Goal: Task Accomplishment & Management: Use online tool/utility

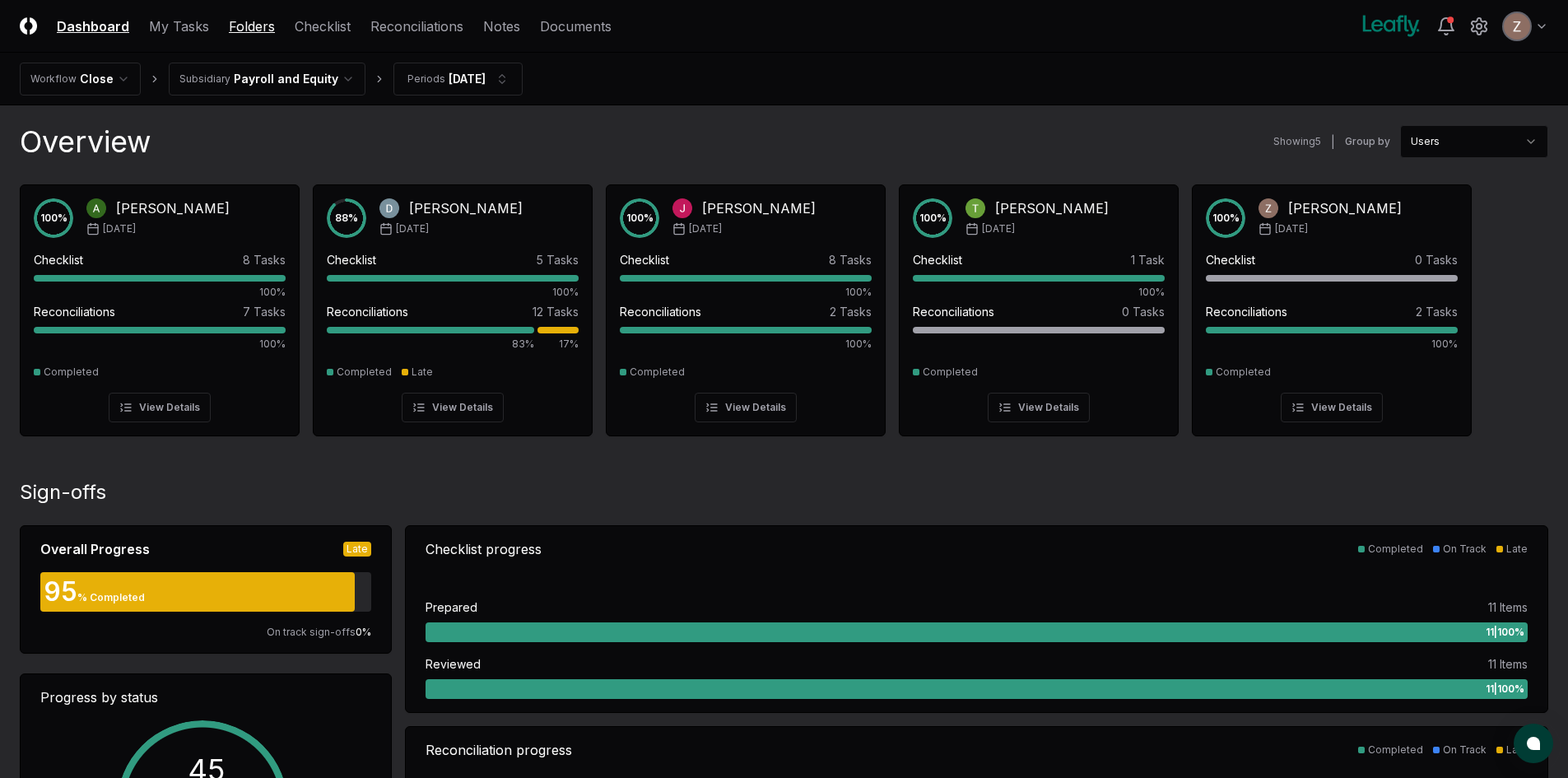
click at [236, 27] on link "Folders" at bounding box center [251, 27] width 46 height 20
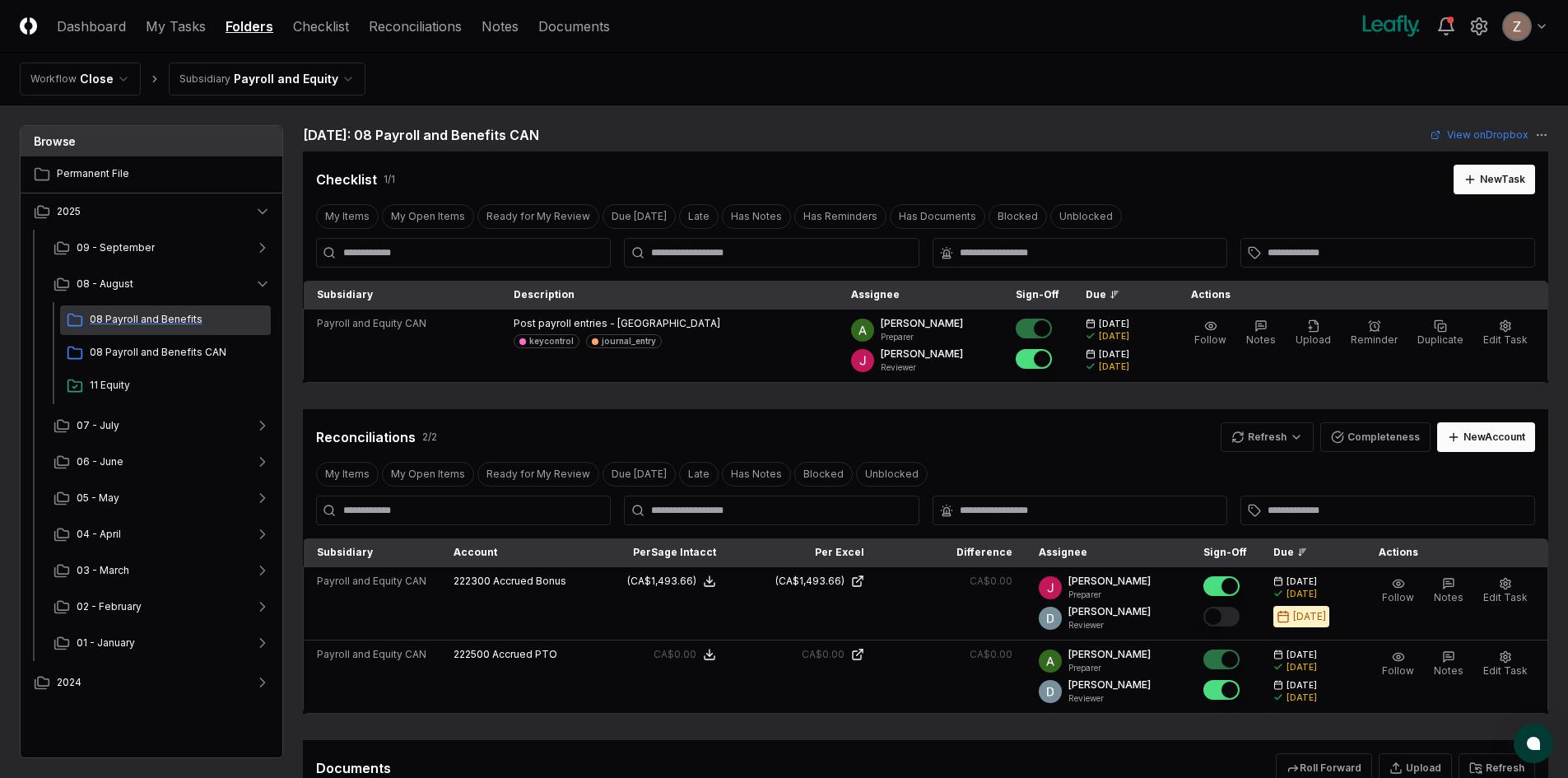
click at [155, 318] on span "08 Payroll and Benefits" at bounding box center [177, 319] width 174 height 15
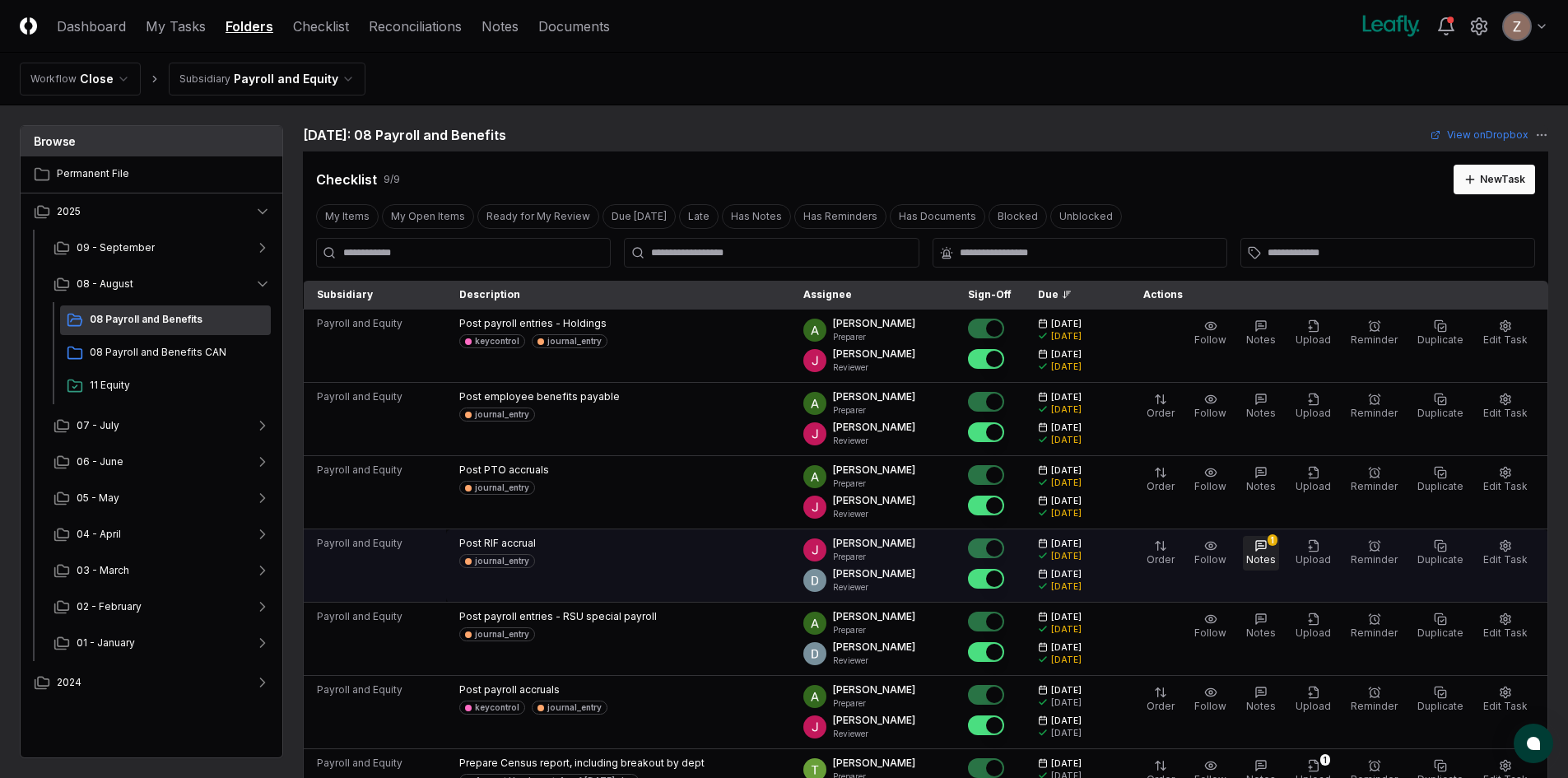
click at [1258, 550] on button "1 Notes" at bounding box center [1261, 554] width 37 height 35
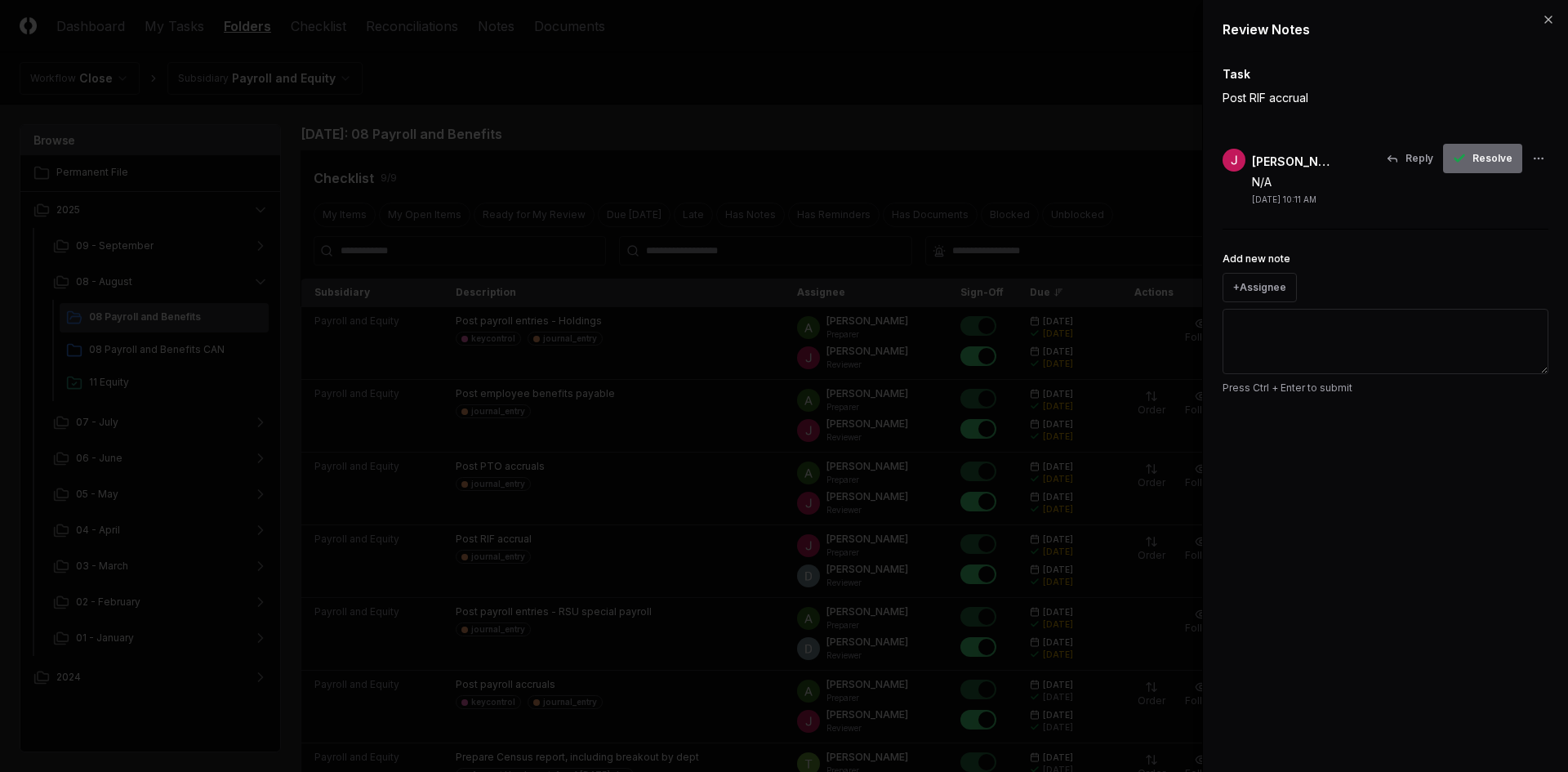
click at [1500, 159] on span "Resolve" at bounding box center [1492, 158] width 40 height 15
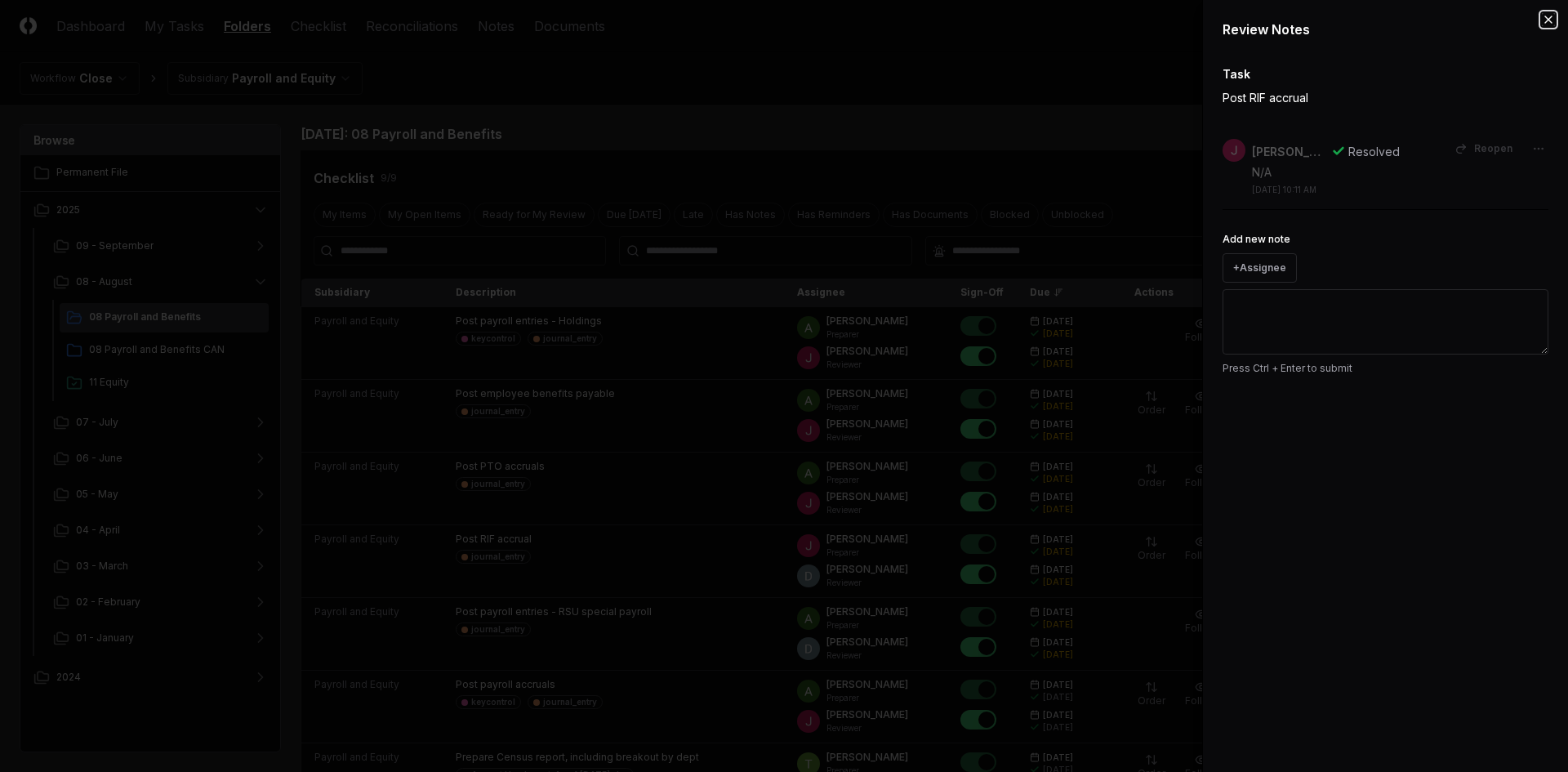
click at [1545, 16] on icon "button" at bounding box center [1548, 20] width 13 height 13
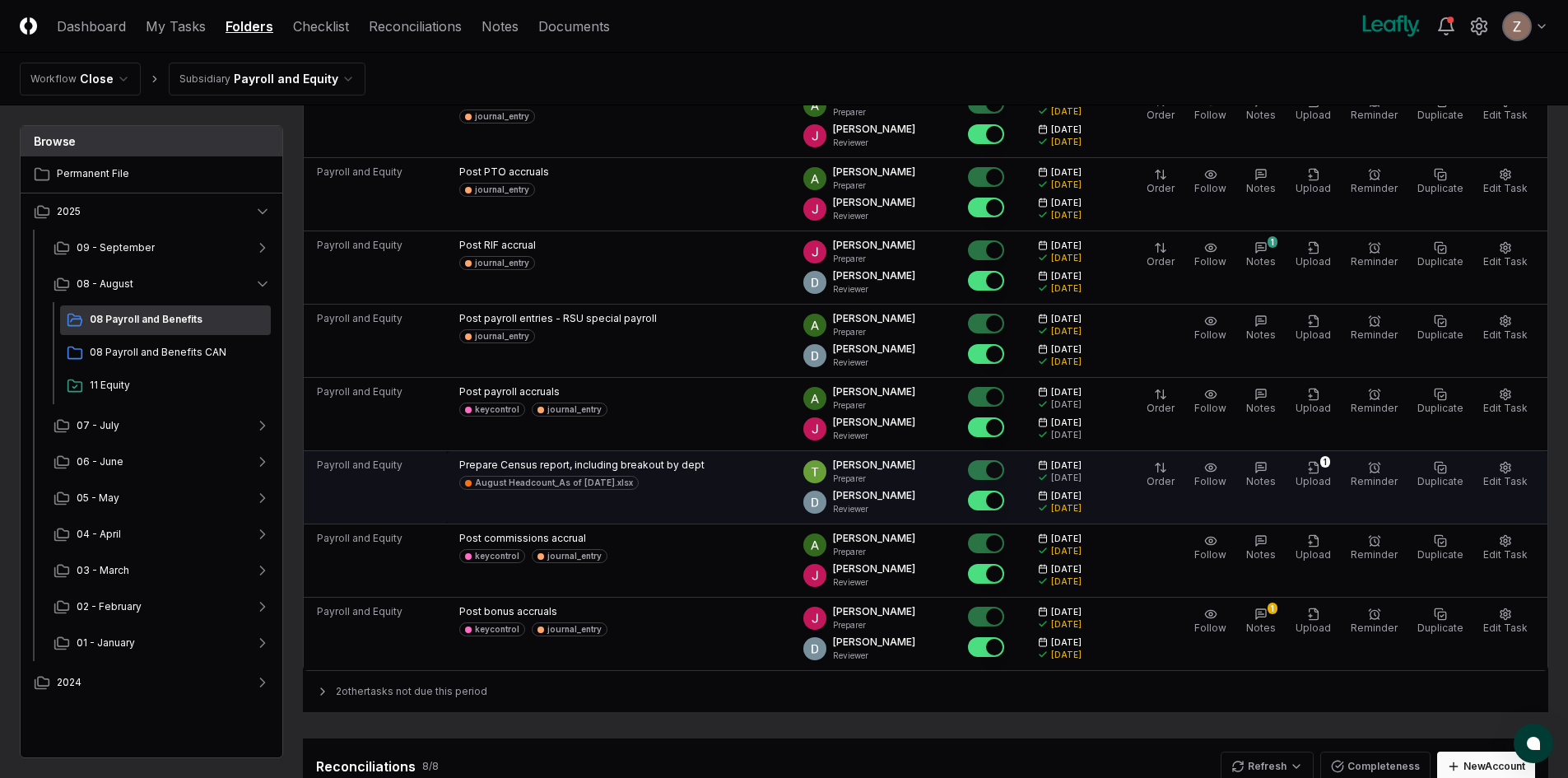
scroll to position [329, 0]
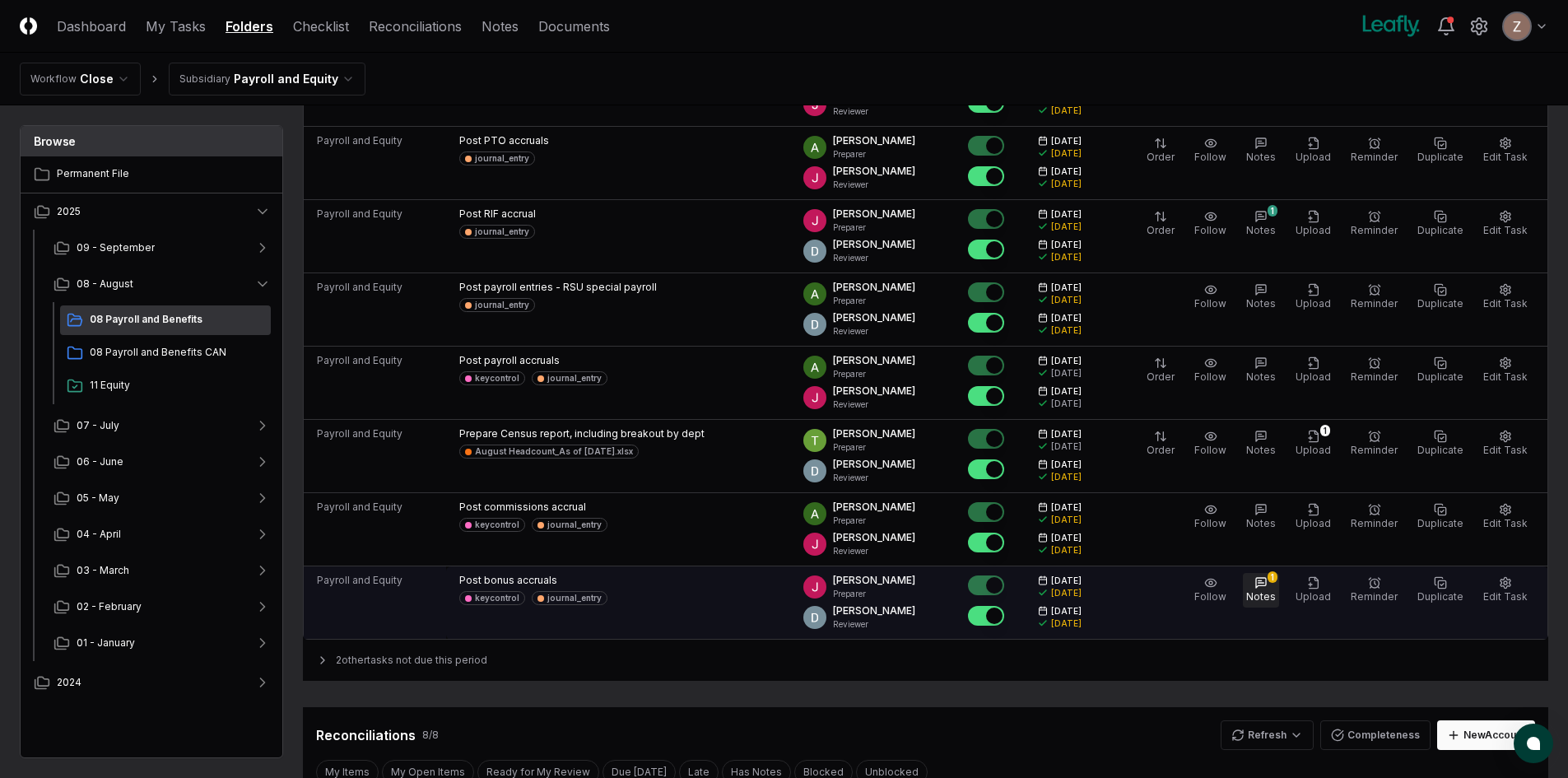
click at [1278, 585] on button "1 Notes" at bounding box center [1261, 590] width 37 height 35
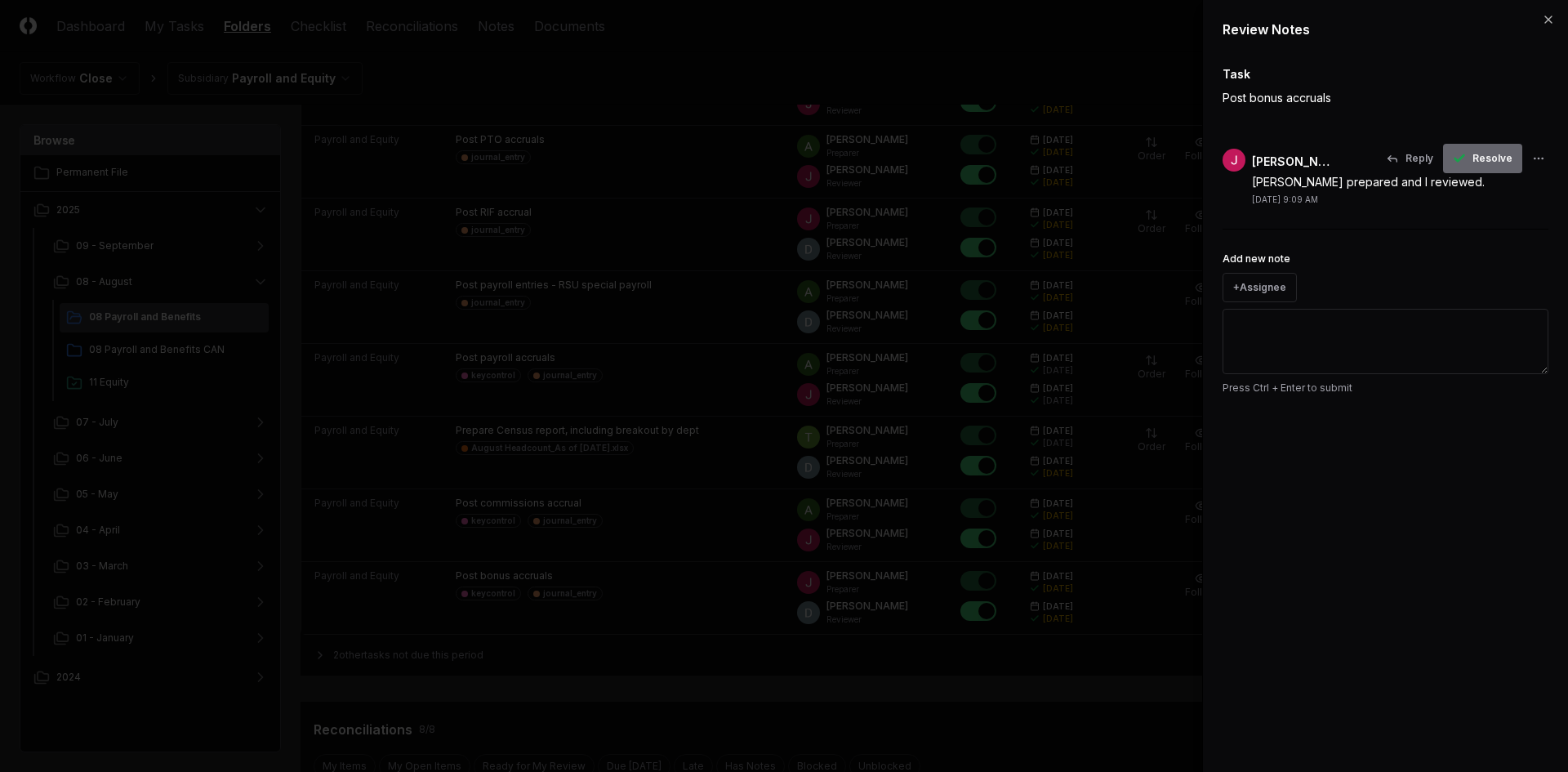
click at [1480, 158] on span "Resolve" at bounding box center [1492, 158] width 40 height 15
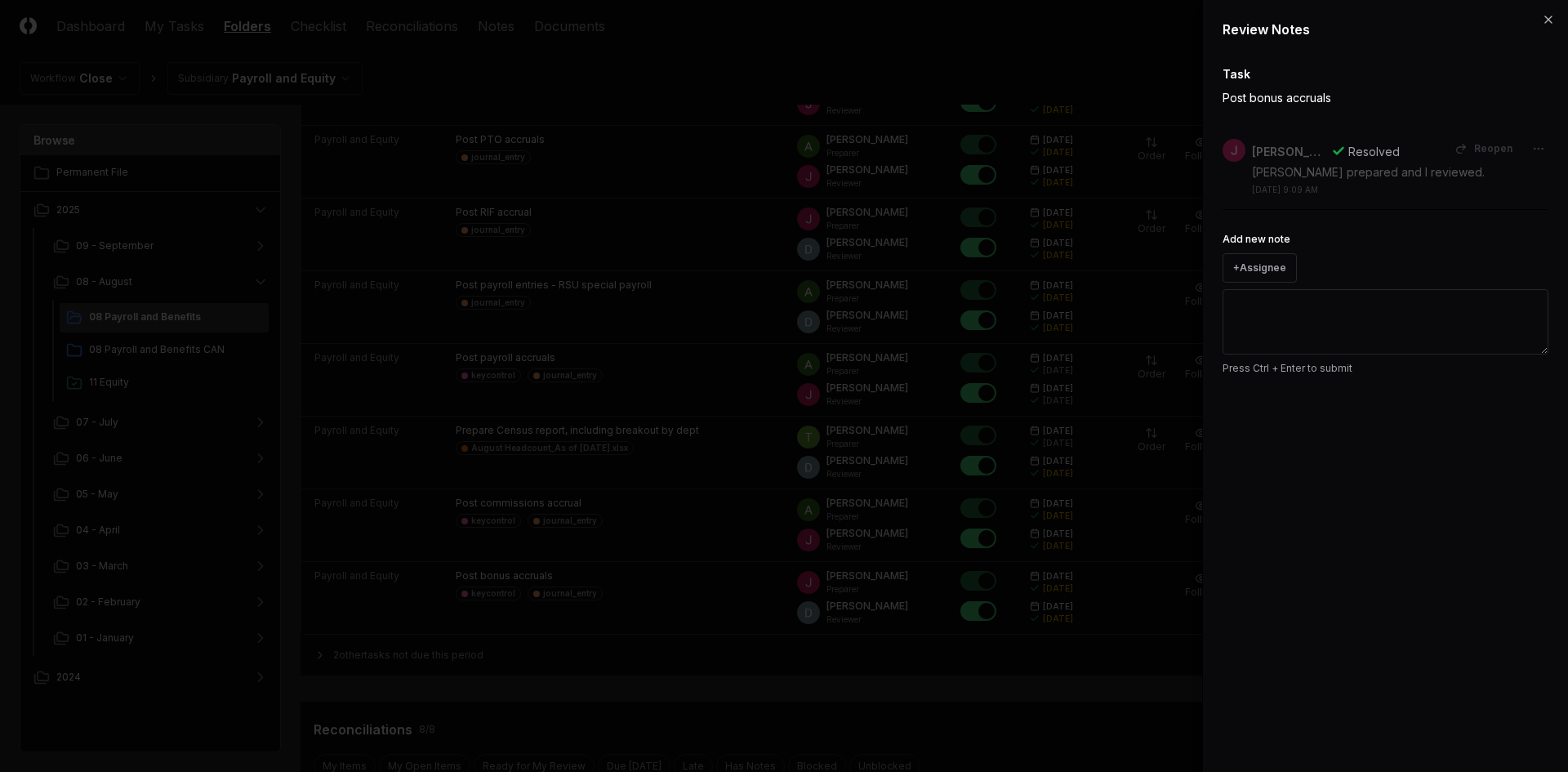
click at [1541, 16] on div "Review Notes Task Post bonus accruals John Falbo Resolved Reopen Annie prepared…" at bounding box center [1385, 386] width 366 height 772
click at [1550, 17] on icon "button" at bounding box center [1548, 20] width 13 height 13
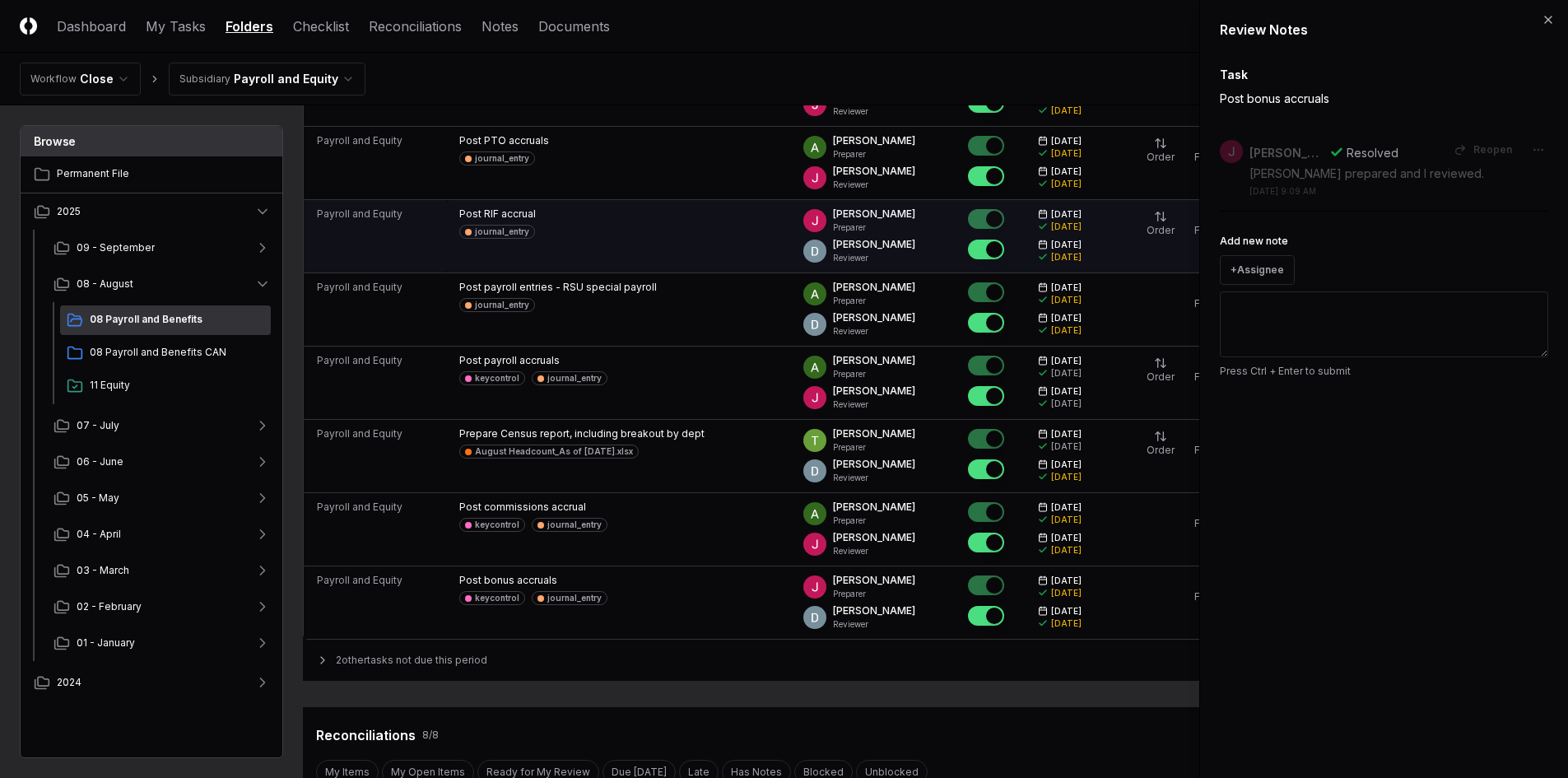
scroll to position [167, 0]
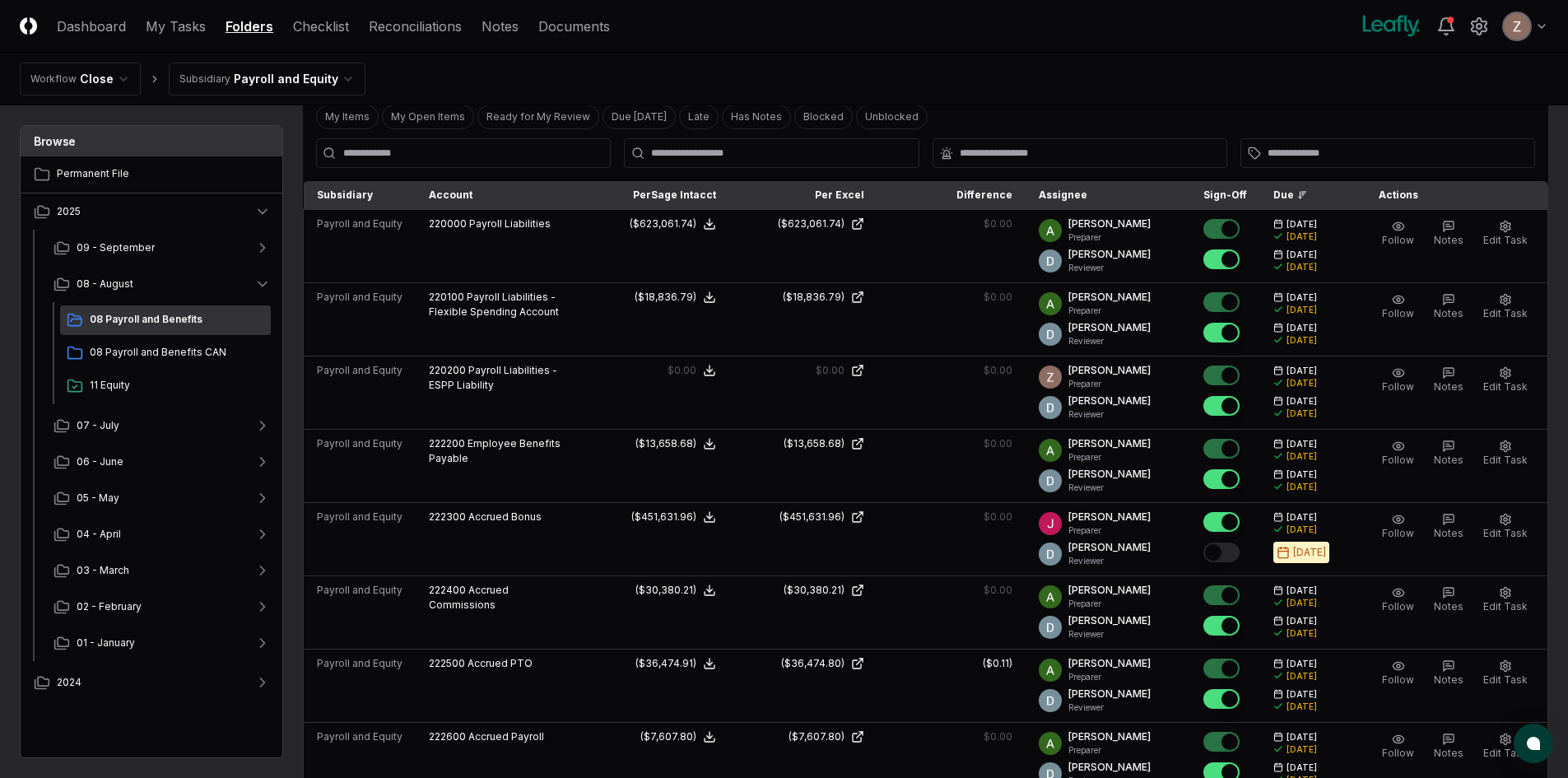
scroll to position [1071, 0]
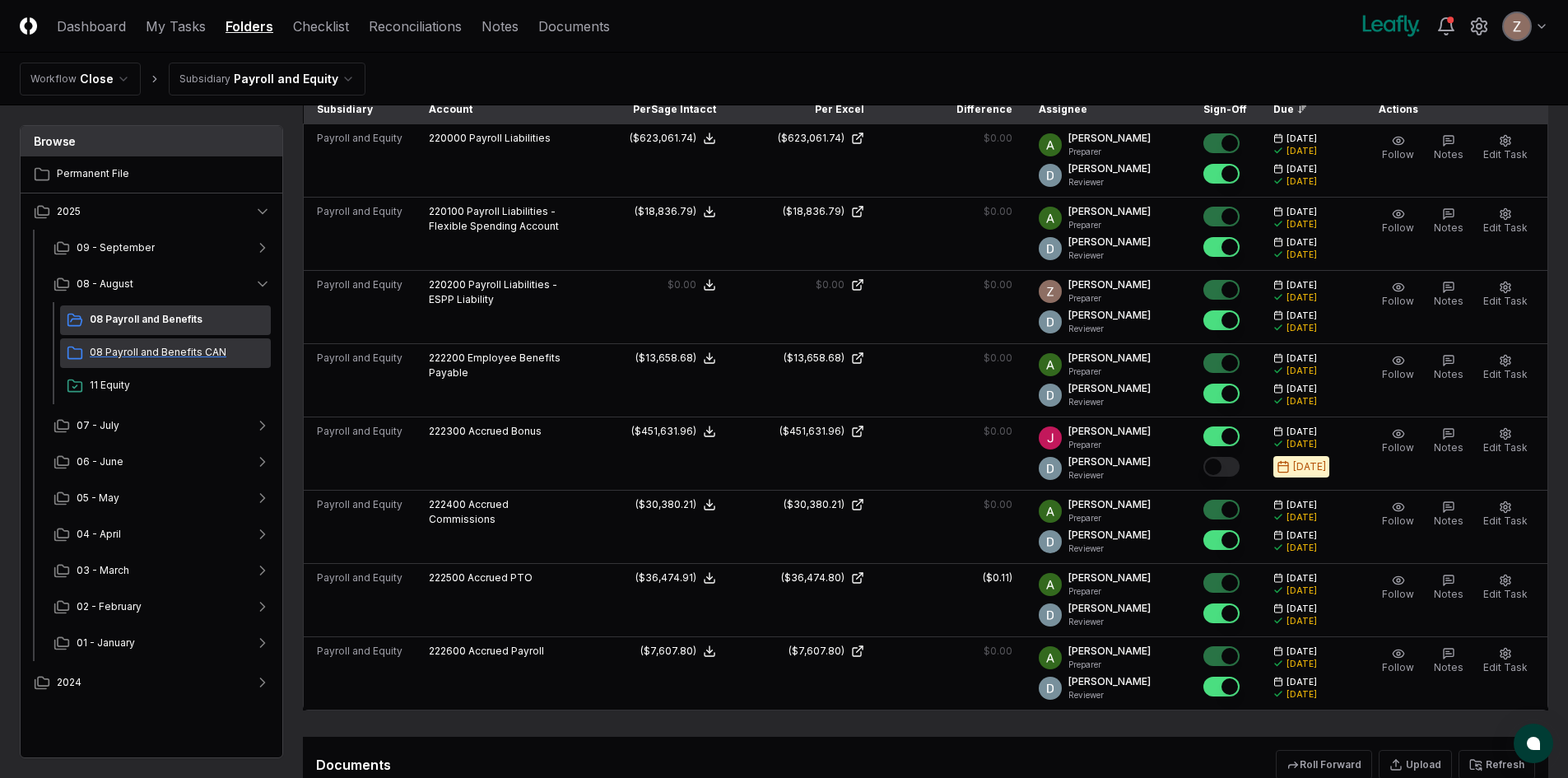
click at [143, 352] on span "08 Payroll and Benefits CAN" at bounding box center [177, 352] width 174 height 15
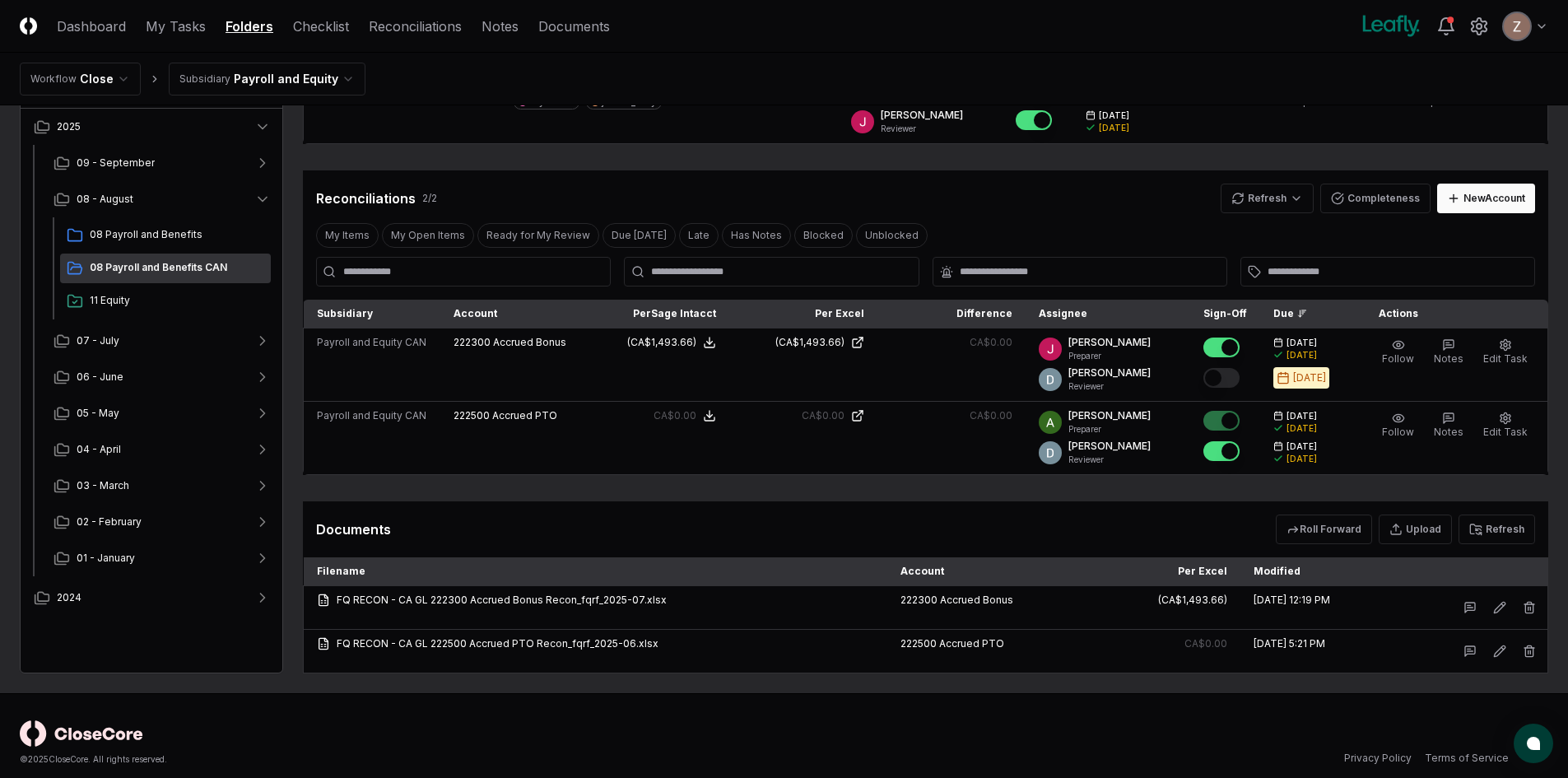
scroll to position [253, 0]
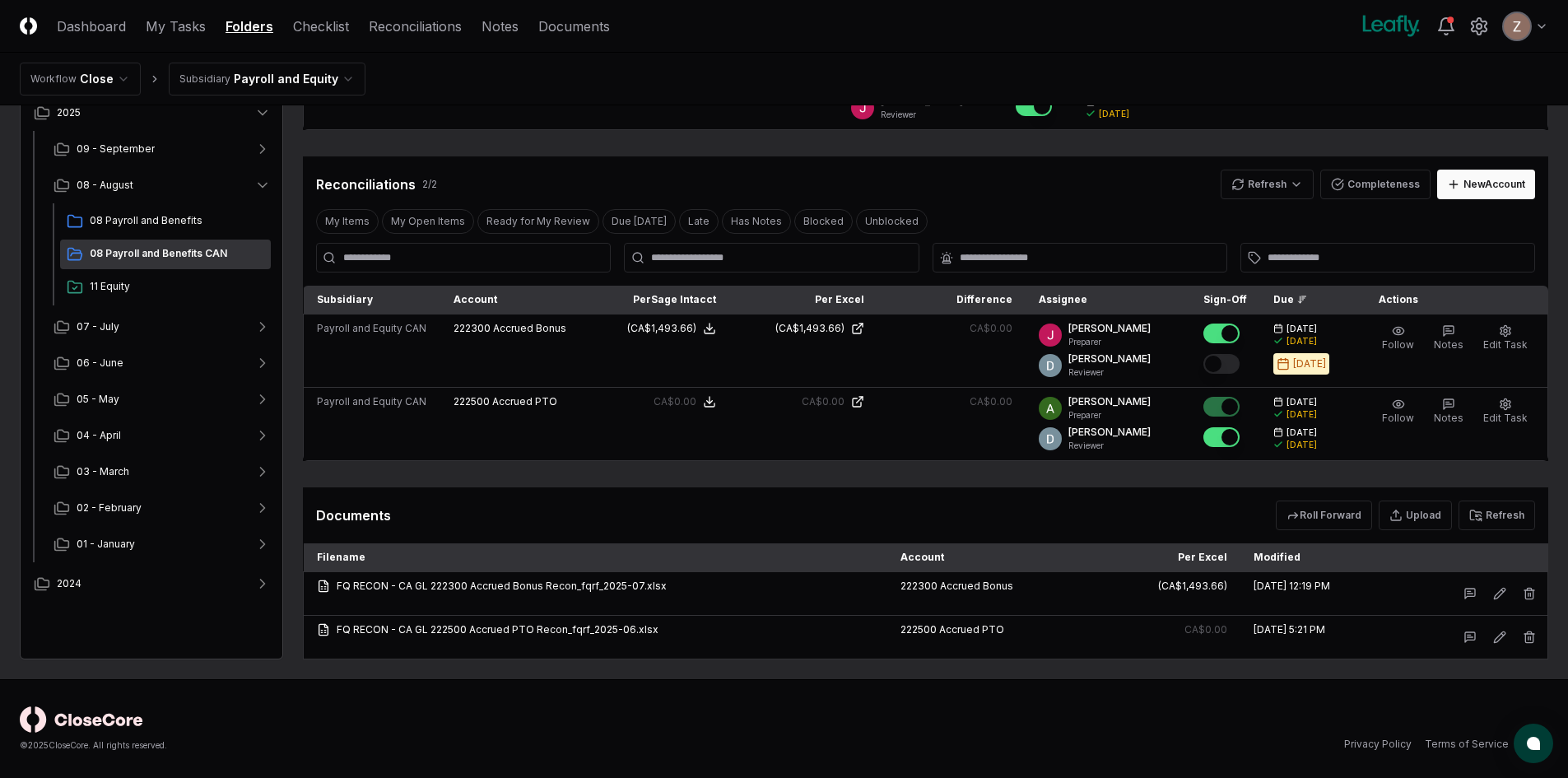
click at [264, 83] on html "CloseCore Dashboard My Tasks Folders Checklist Reconciliations Notes Documents …" at bounding box center [784, 263] width 1568 height 1031
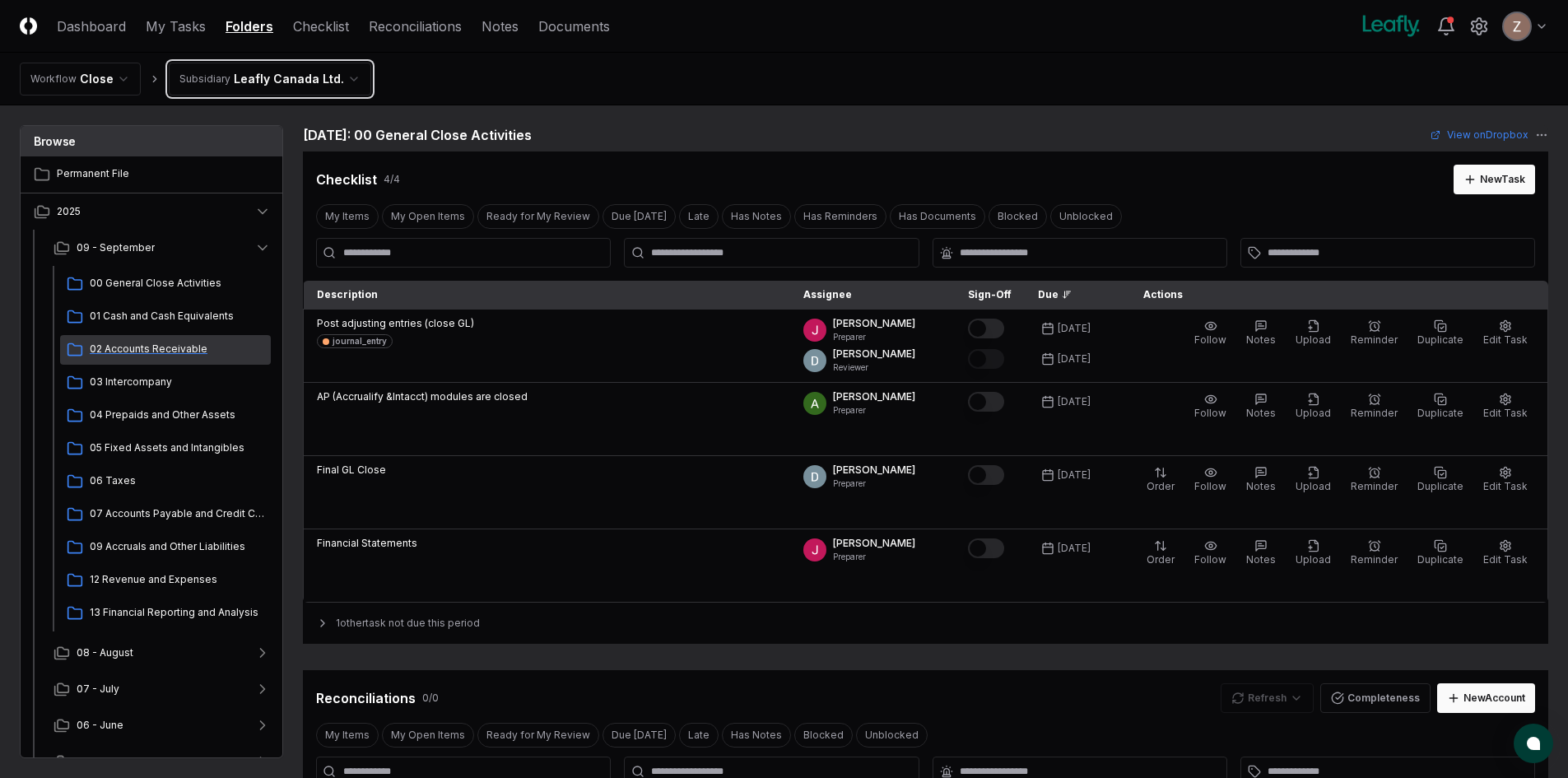
scroll to position [165, 0]
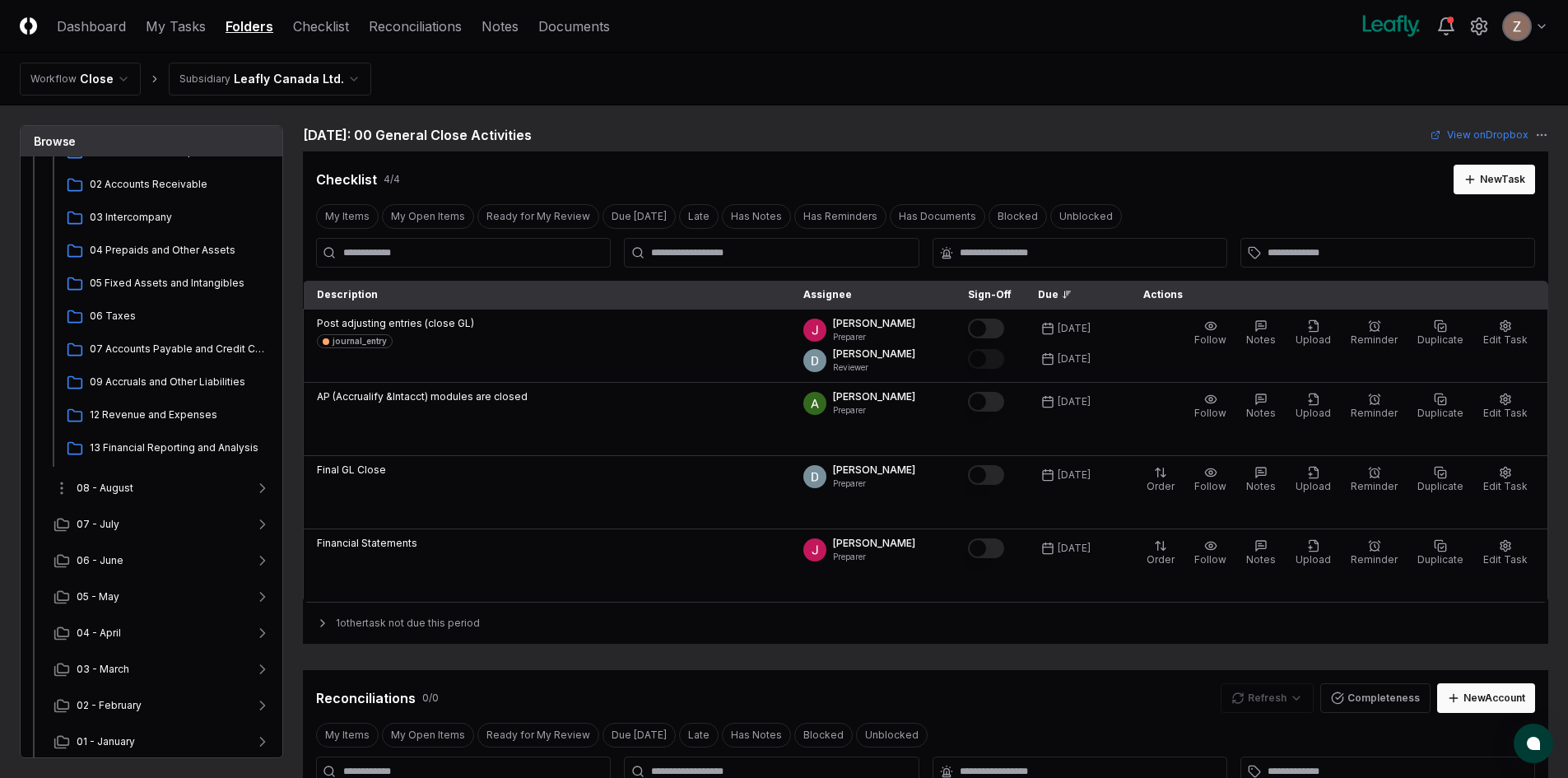
click at [144, 492] on button "08 - August" at bounding box center [162, 489] width 243 height 37
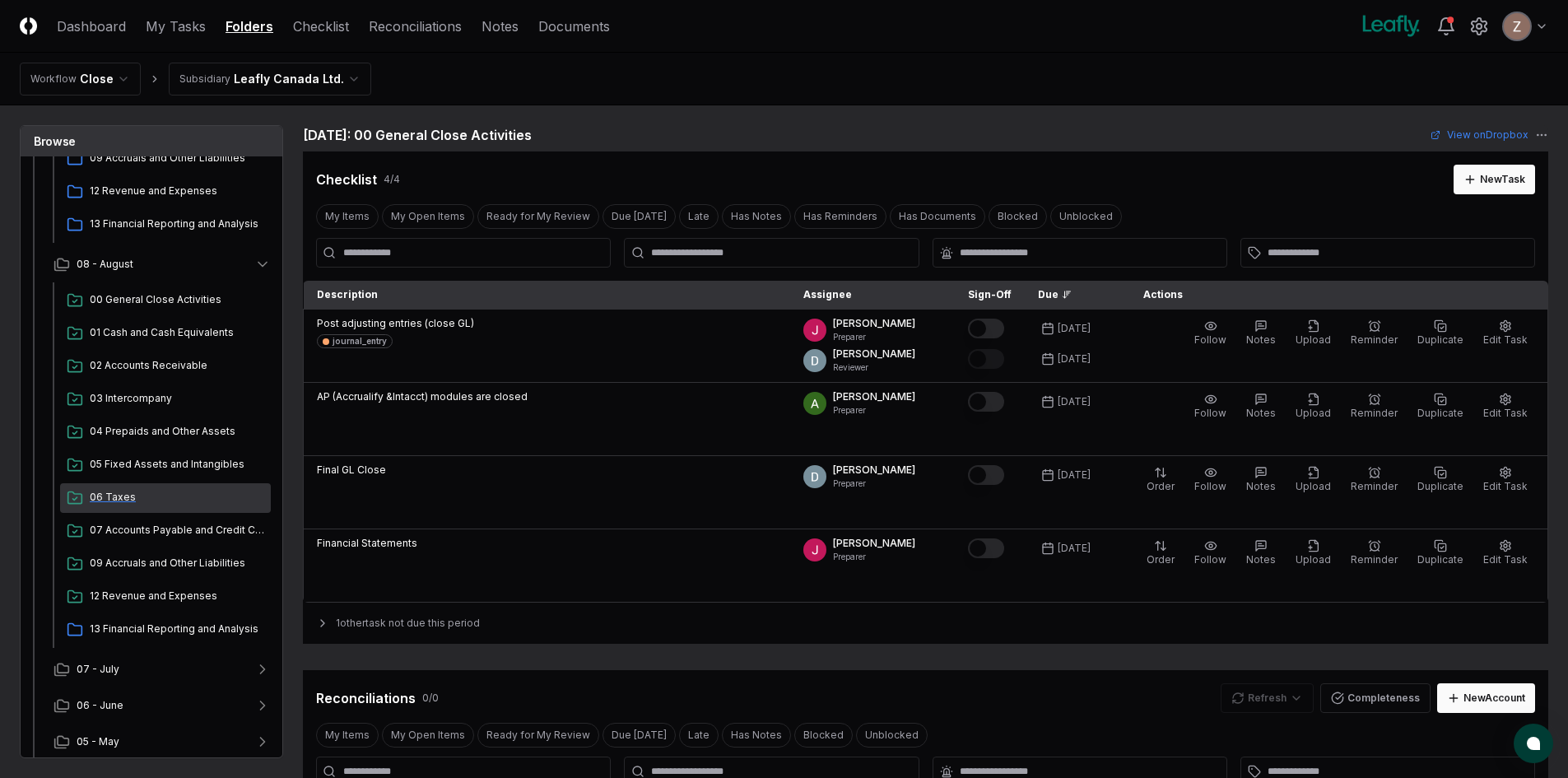
scroll to position [411, 0]
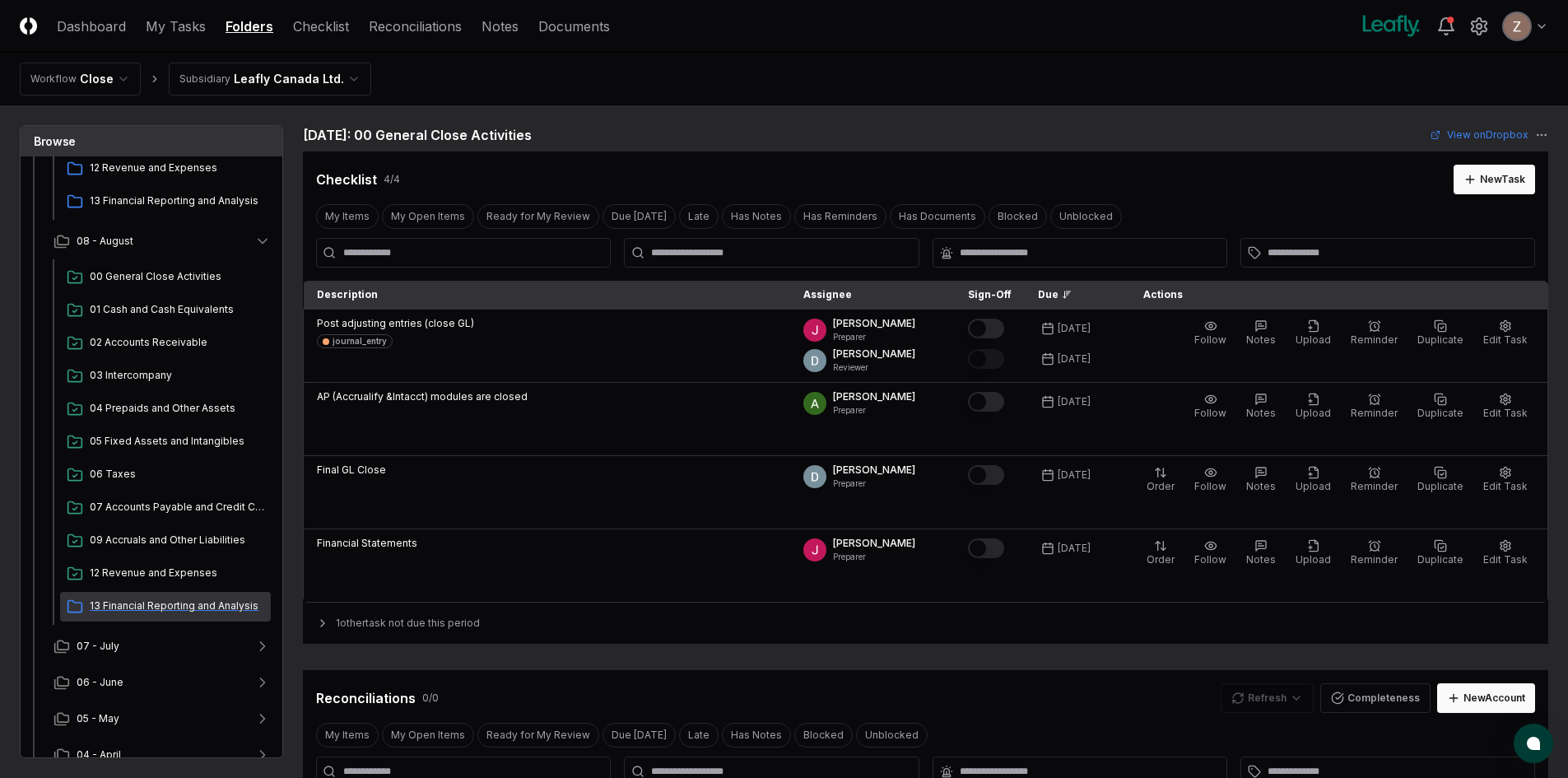
click at [120, 596] on div "13 Financial Reporting and Analysis" at bounding box center [165, 607] width 211 height 30
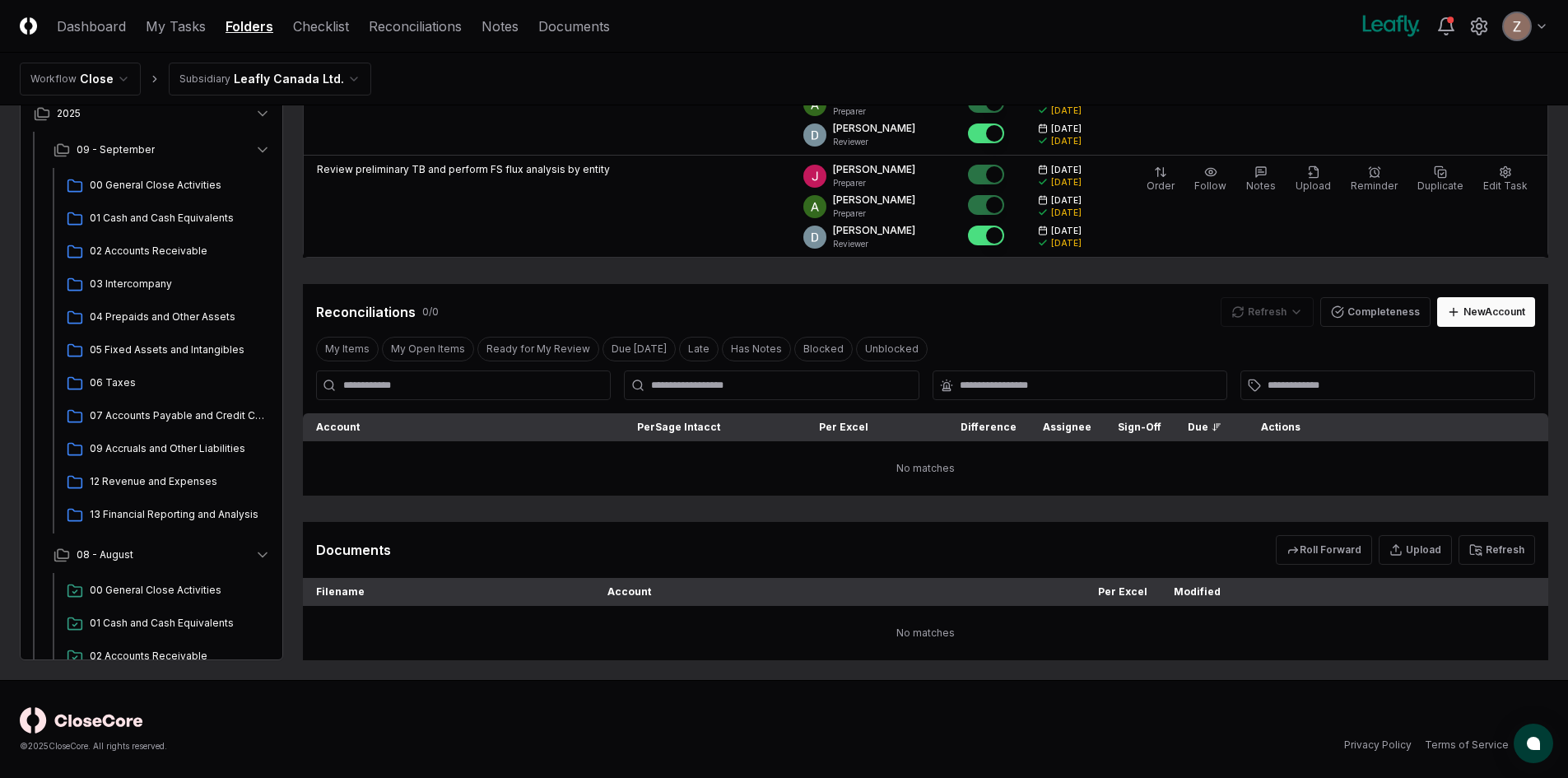
scroll to position [330, 0]
click at [1305, 552] on button "Roll Forward" at bounding box center [1324, 549] width 96 height 30
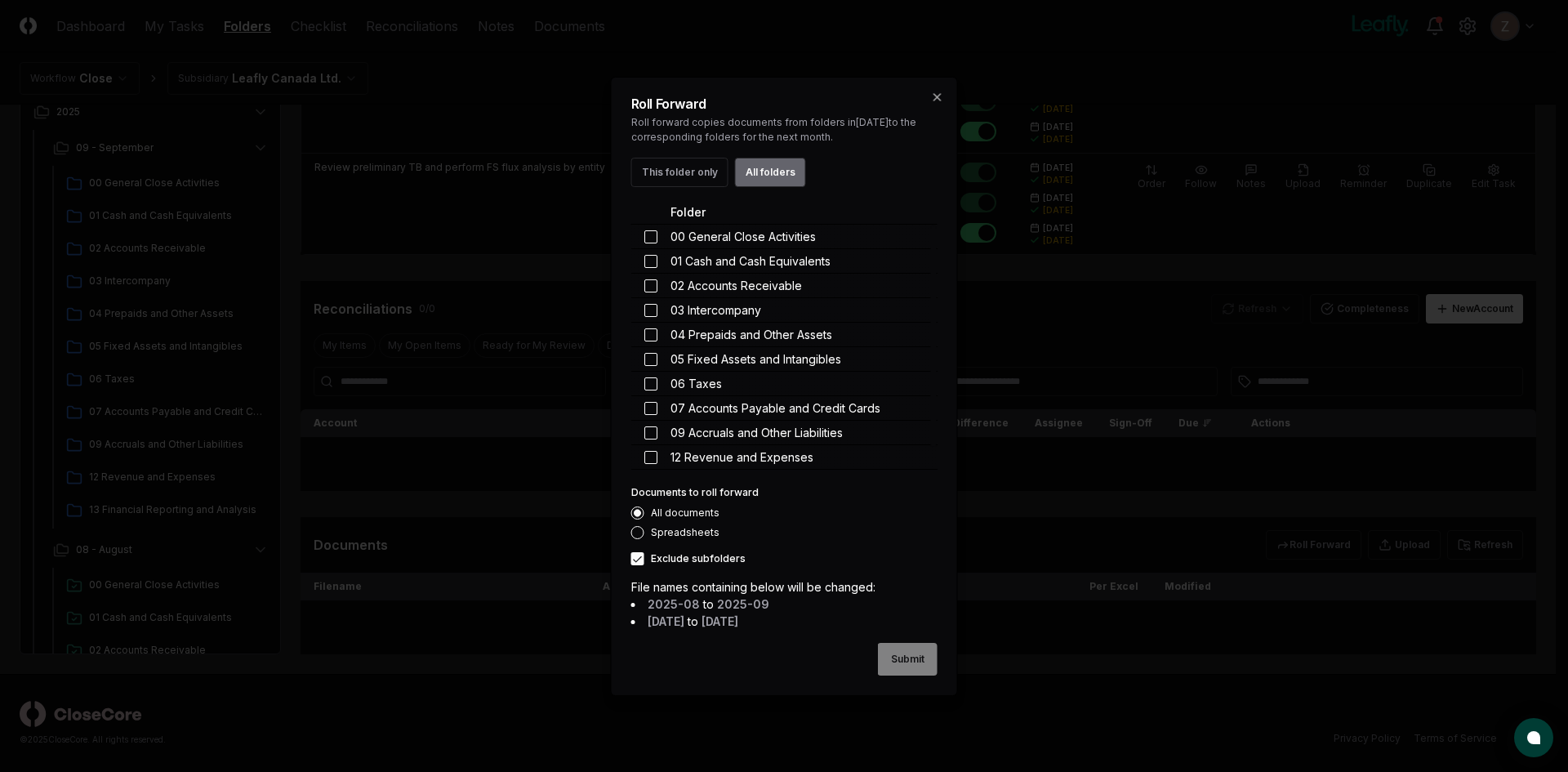
click at [779, 176] on button "All folders" at bounding box center [770, 172] width 71 height 30
click at [900, 649] on button "Submit" at bounding box center [908, 660] width 59 height 33
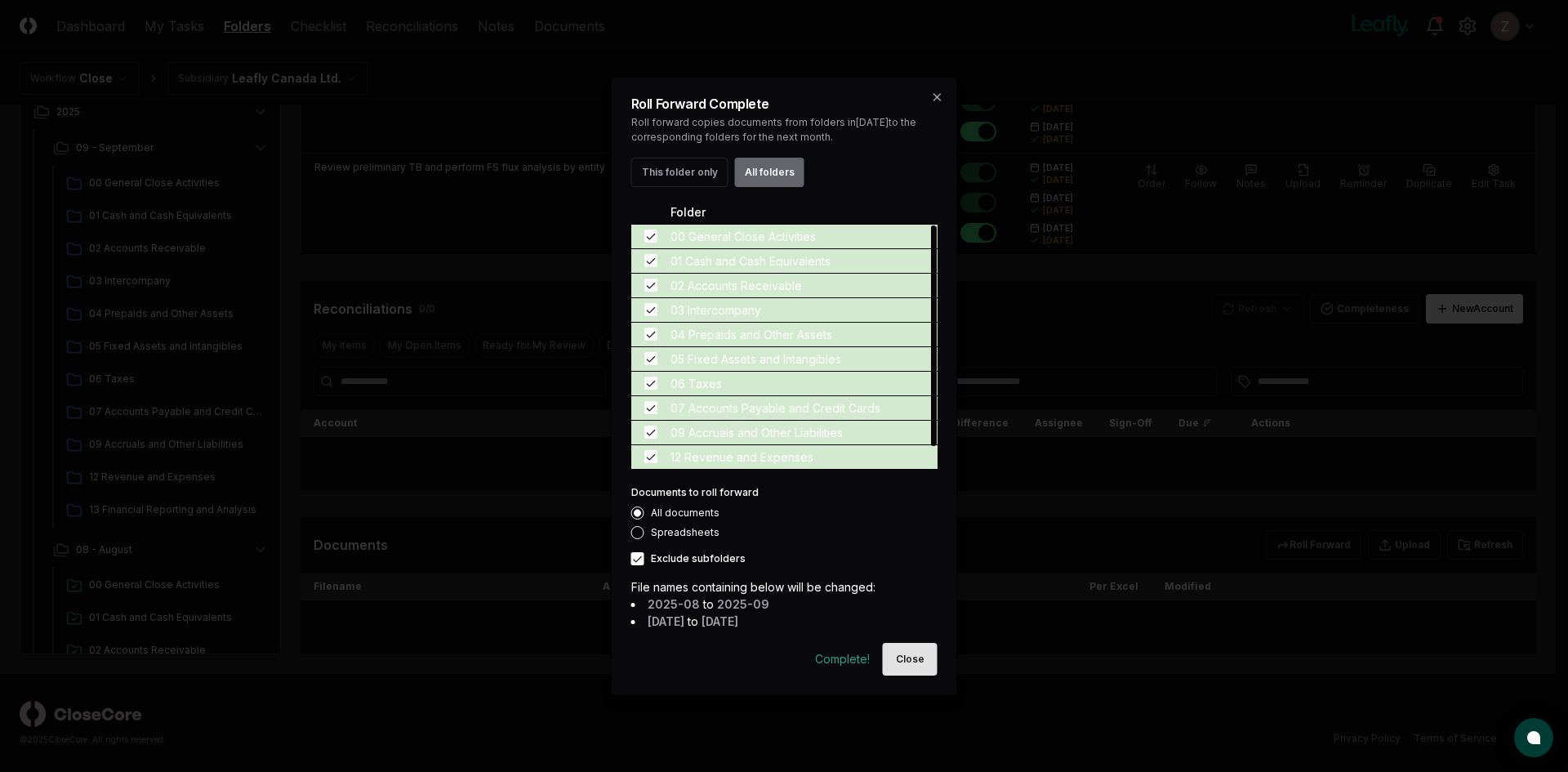
click at [920, 661] on button "Close" at bounding box center [910, 660] width 54 height 33
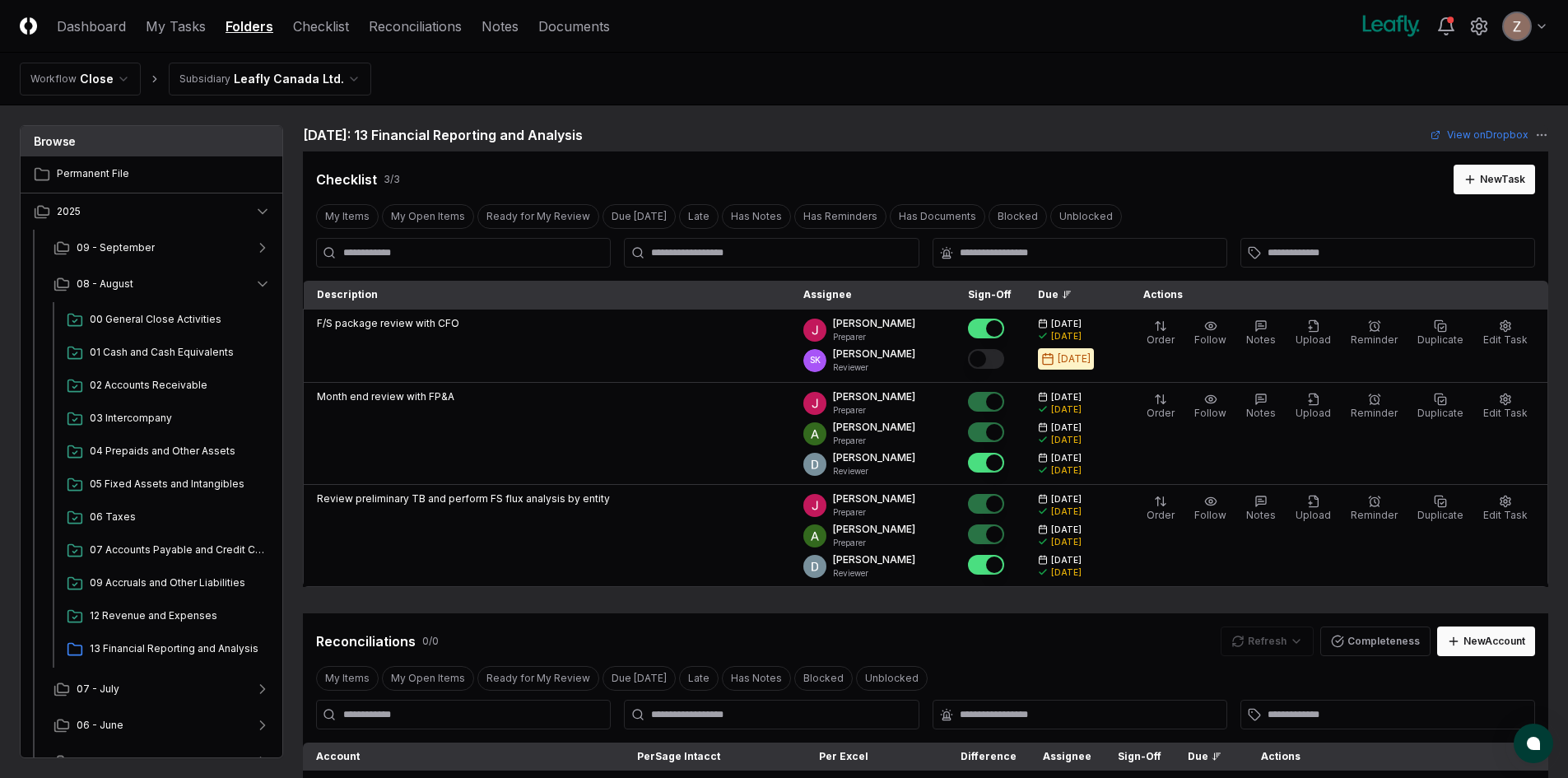
click at [259, 78] on html "CloseCore Dashboard My Tasks Folders Checklist Reconciliations Notes Documents …" at bounding box center [784, 553] width 1568 height 1106
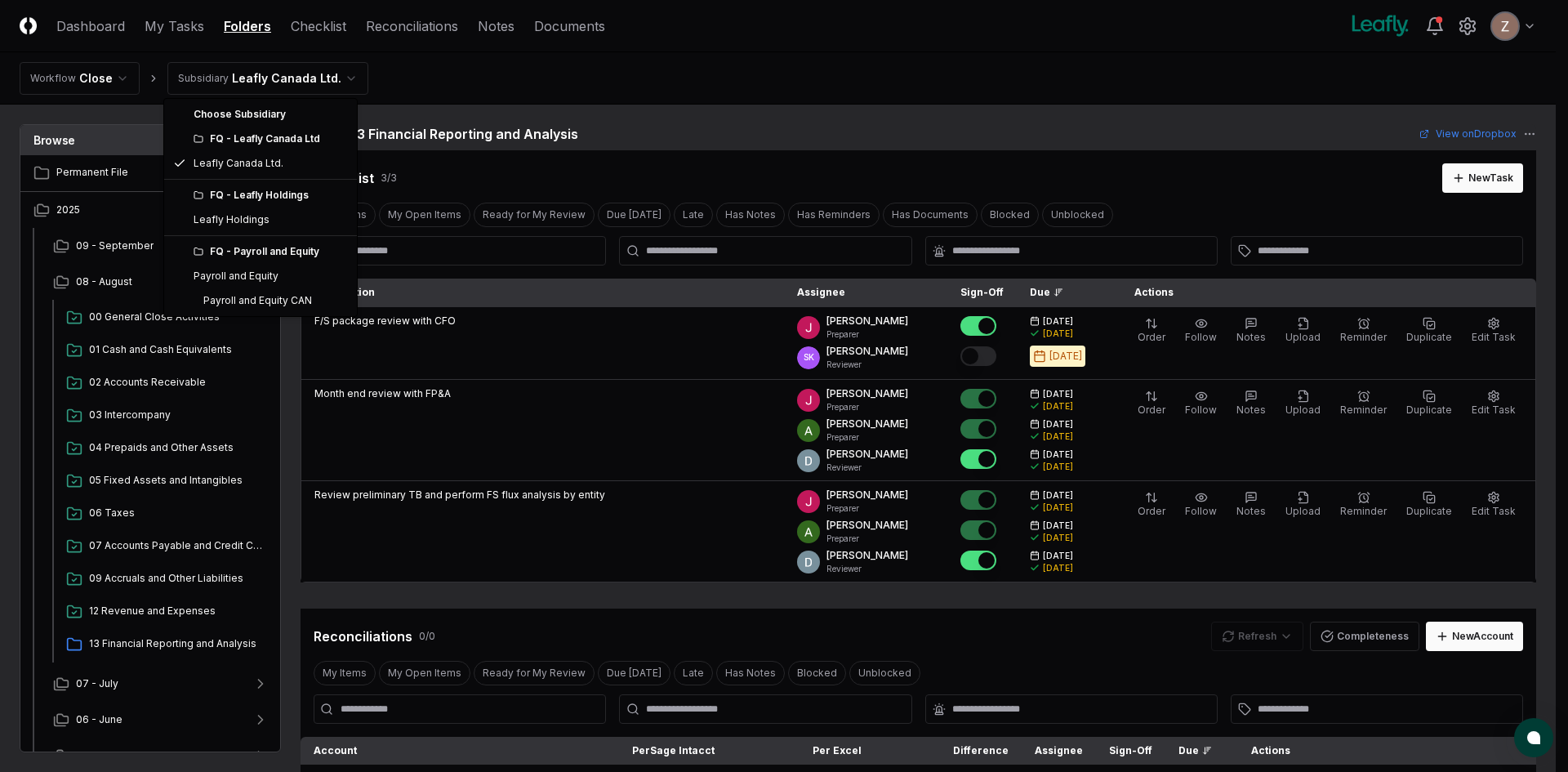
click at [243, 197] on div "FQ - Leafly Holdings" at bounding box center [270, 195] width 153 height 15
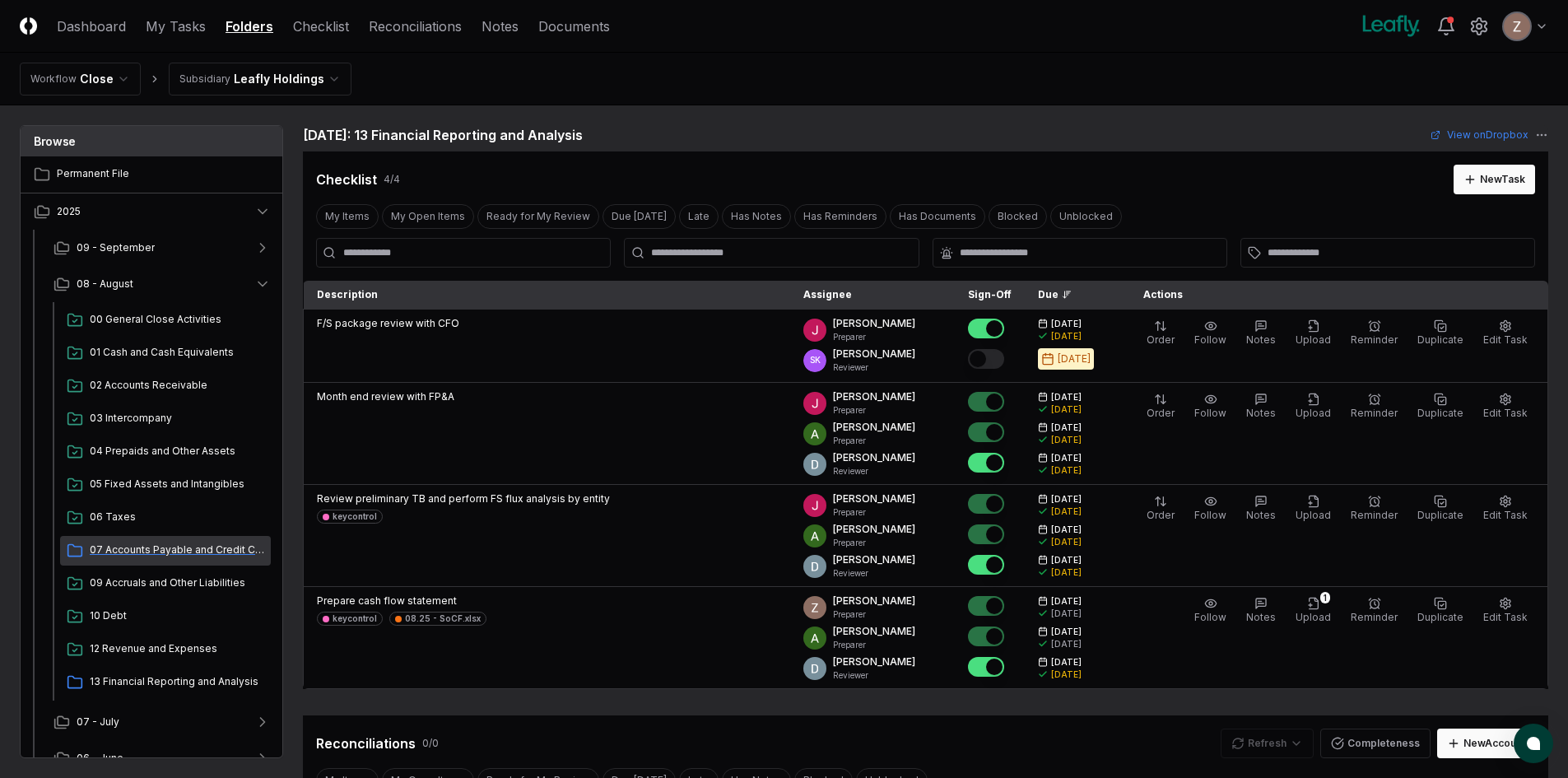
click at [165, 551] on span "07 Accounts Payable and Credit Cards" at bounding box center [177, 550] width 174 height 15
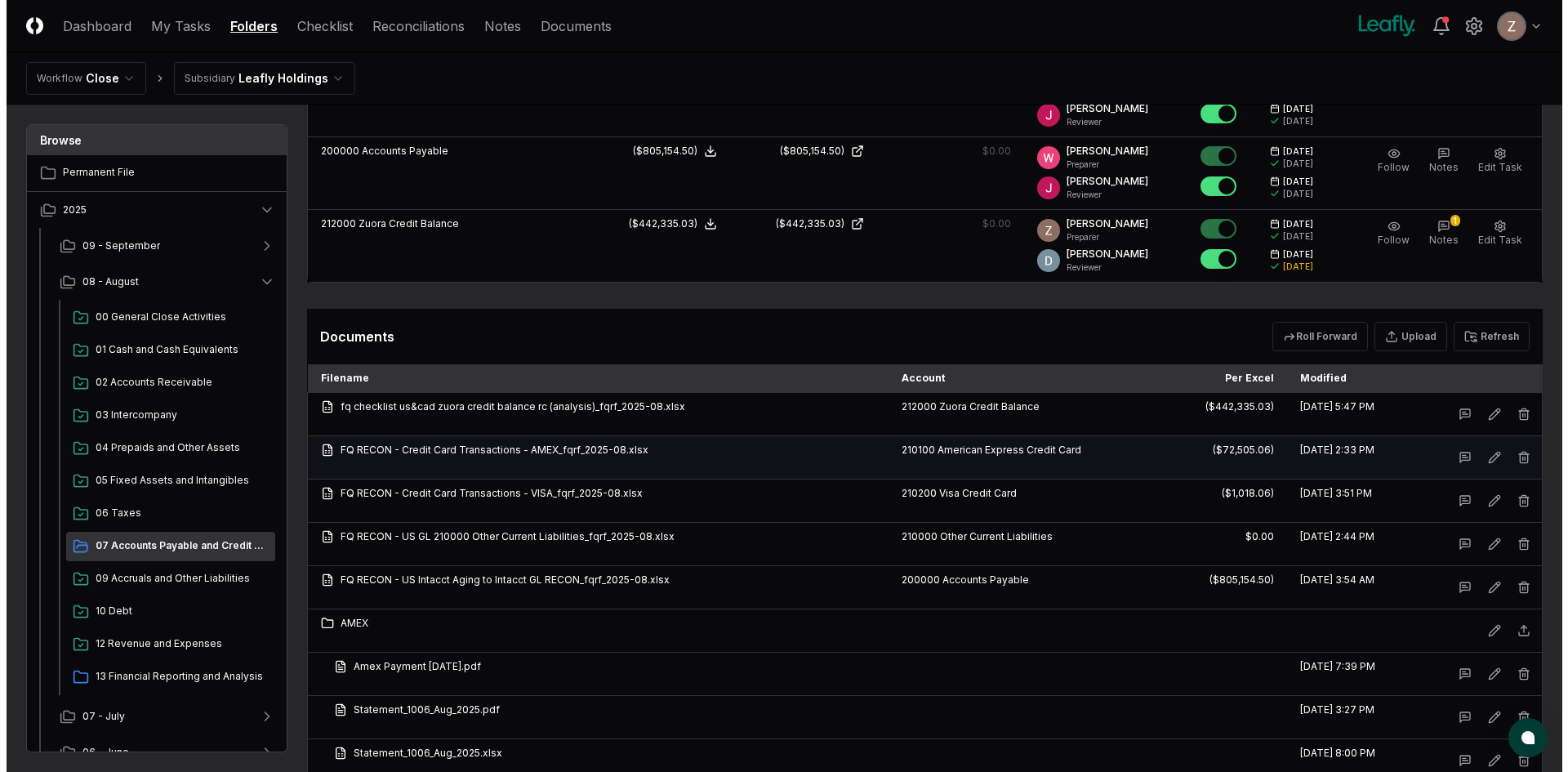
scroll to position [1389, 0]
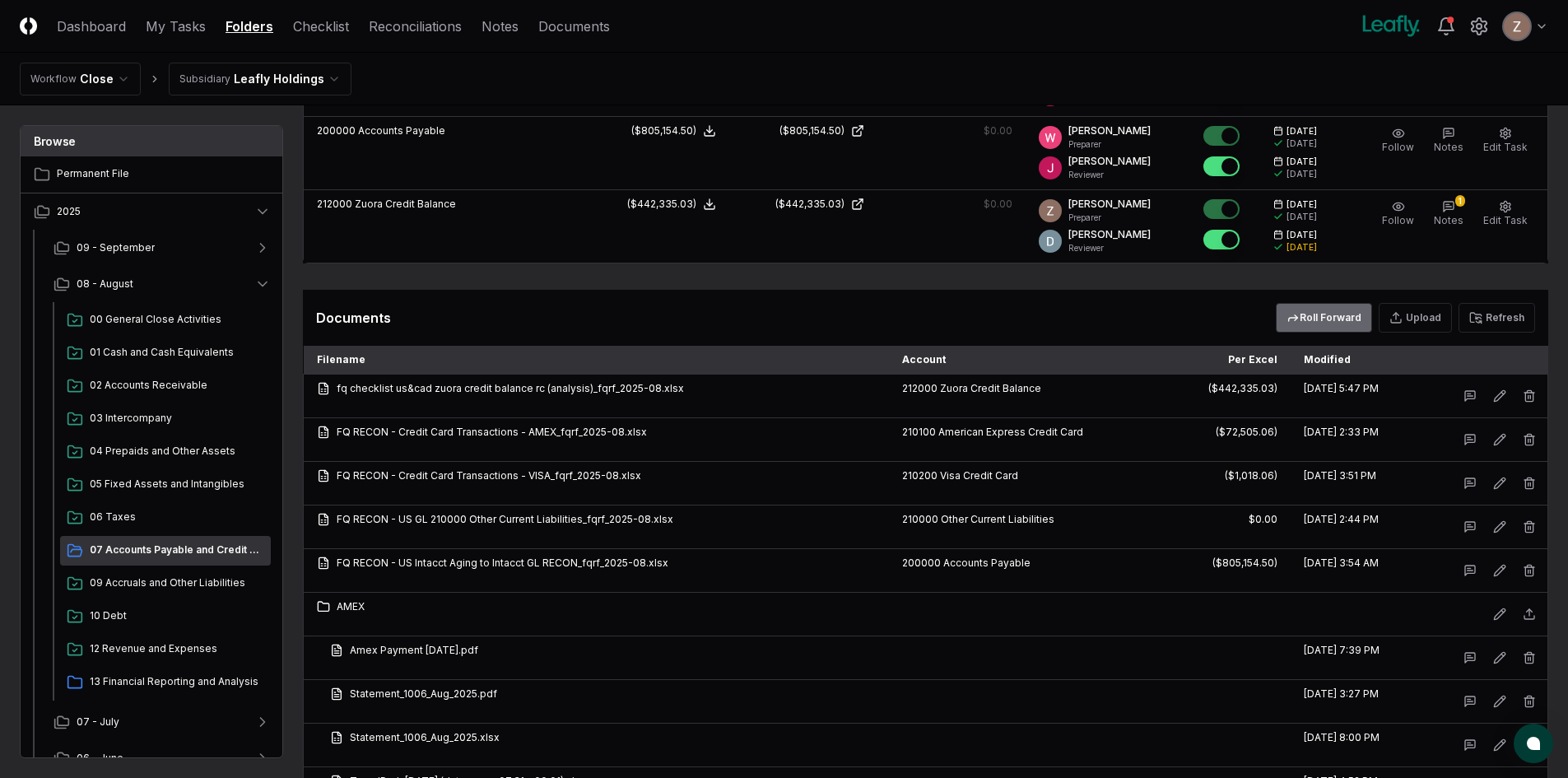
click at [1323, 322] on button "Roll Forward" at bounding box center [1324, 318] width 96 height 30
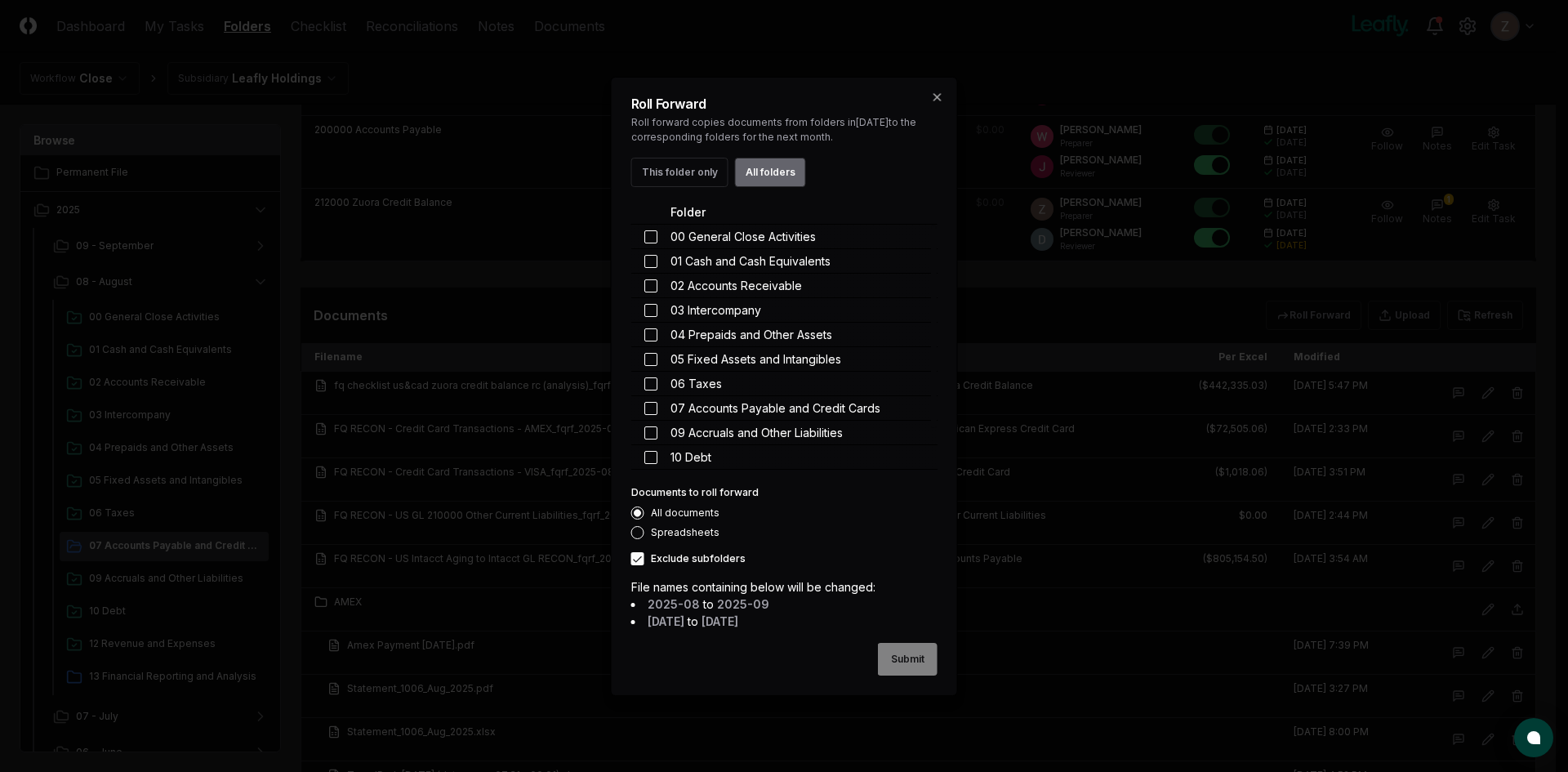
click at [770, 177] on button "All folders" at bounding box center [770, 172] width 71 height 30
click at [912, 665] on button "Submit" at bounding box center [908, 660] width 59 height 33
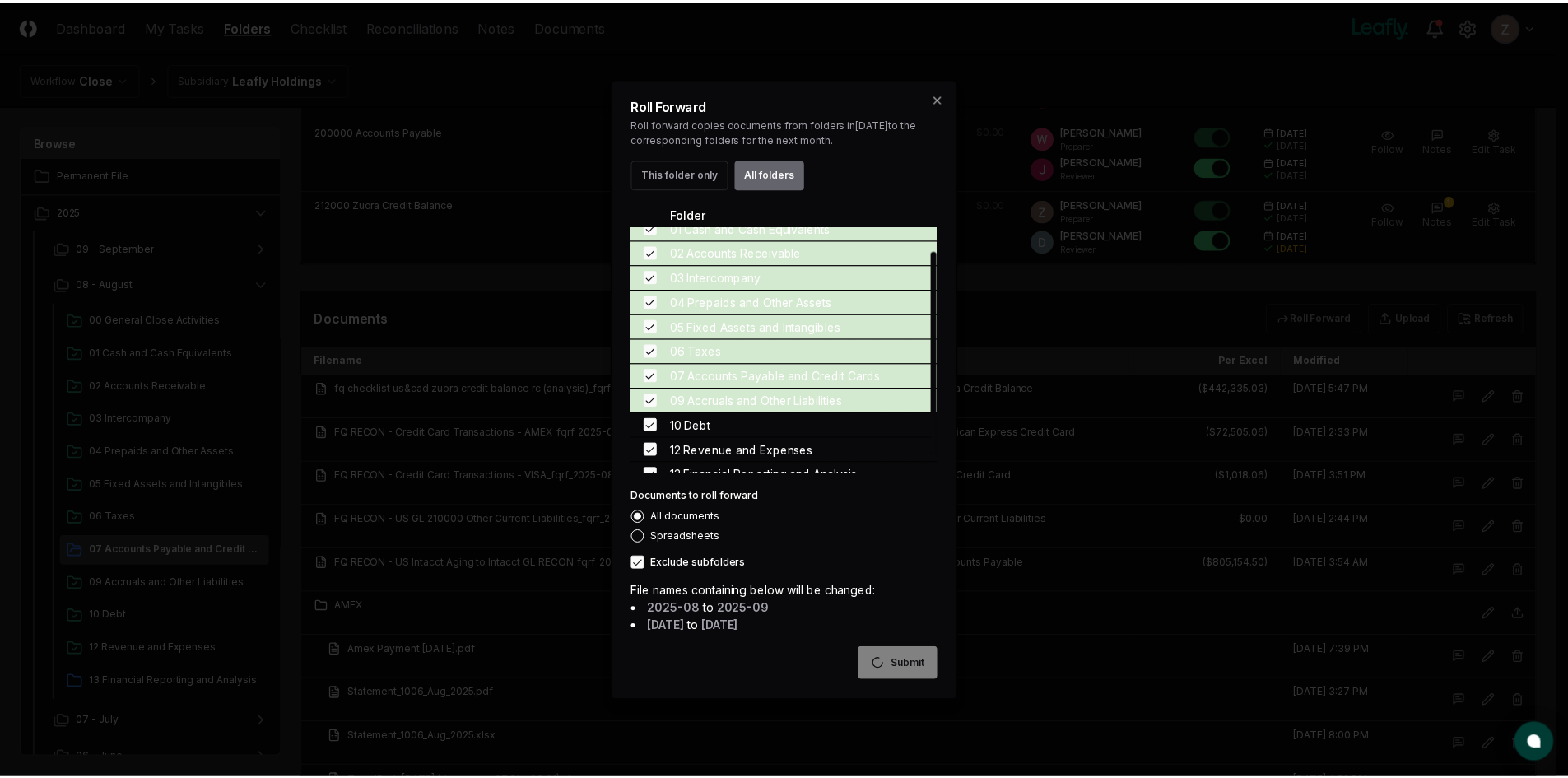
scroll to position [49, 0]
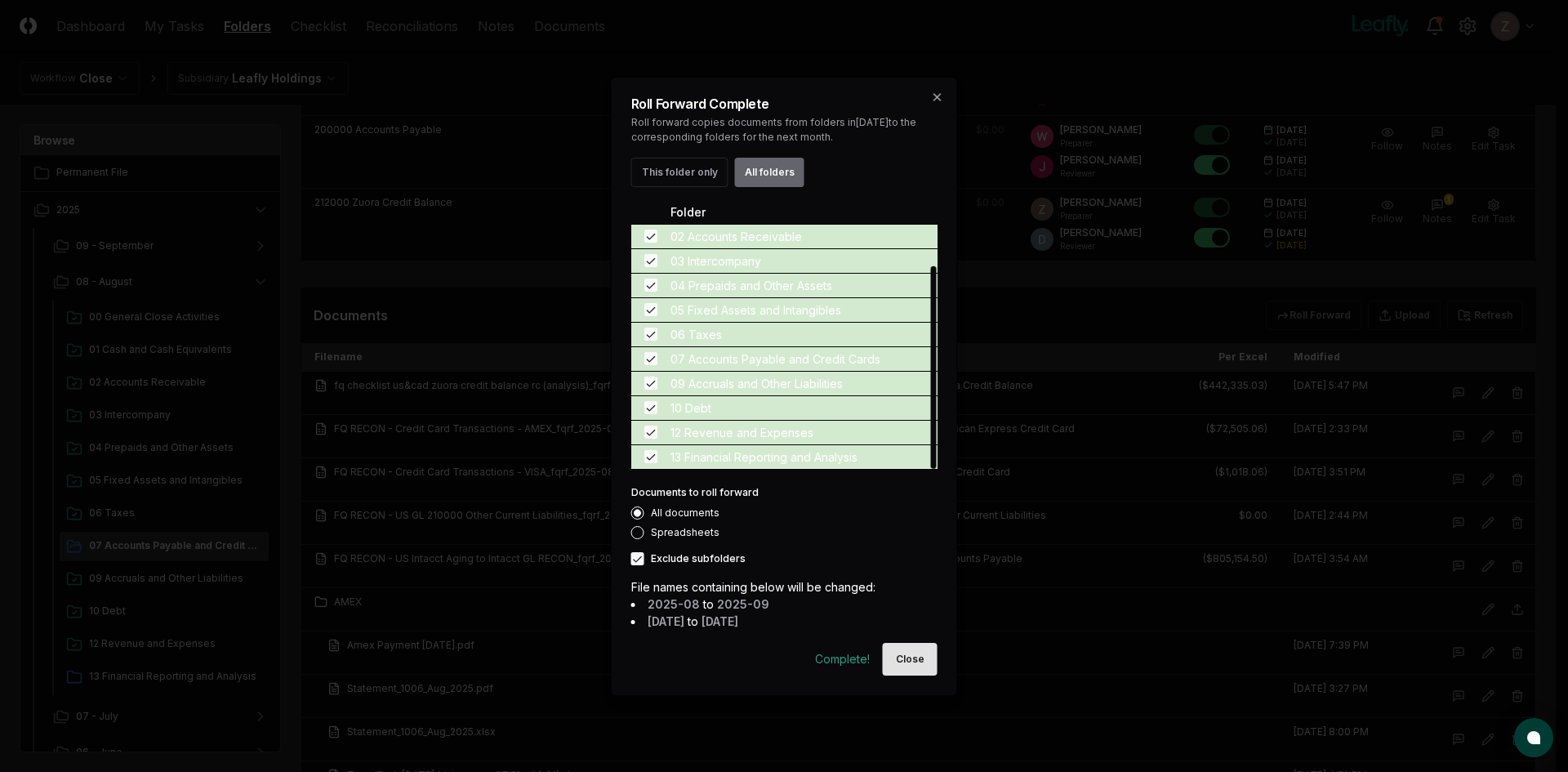
click at [911, 648] on button "Close" at bounding box center [910, 660] width 54 height 33
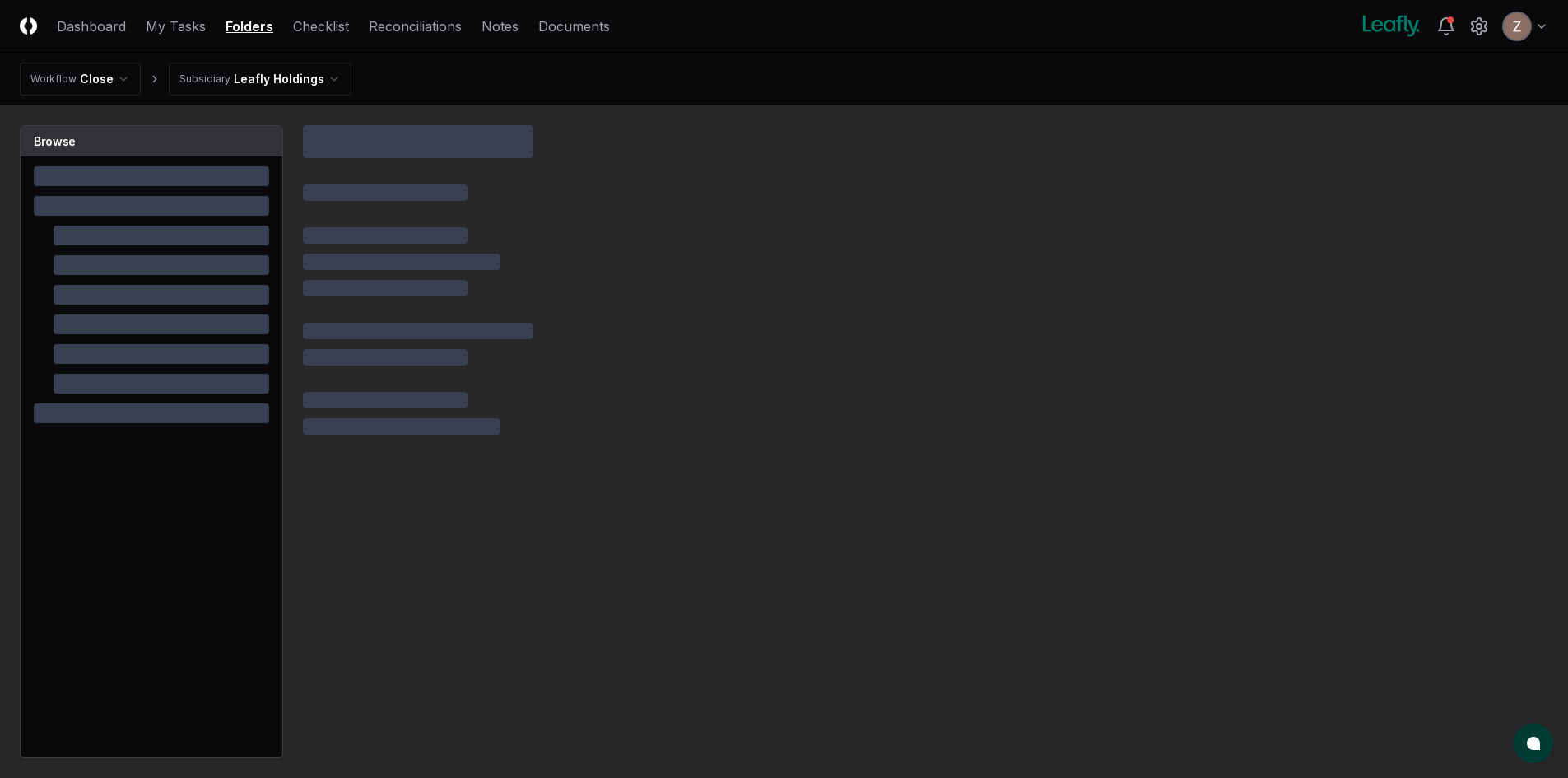
click at [268, 80] on html "CloseCore Dashboard My Tasks Folders Checklist Reconciliations Notes Documents …" at bounding box center [784, 437] width 1568 height 875
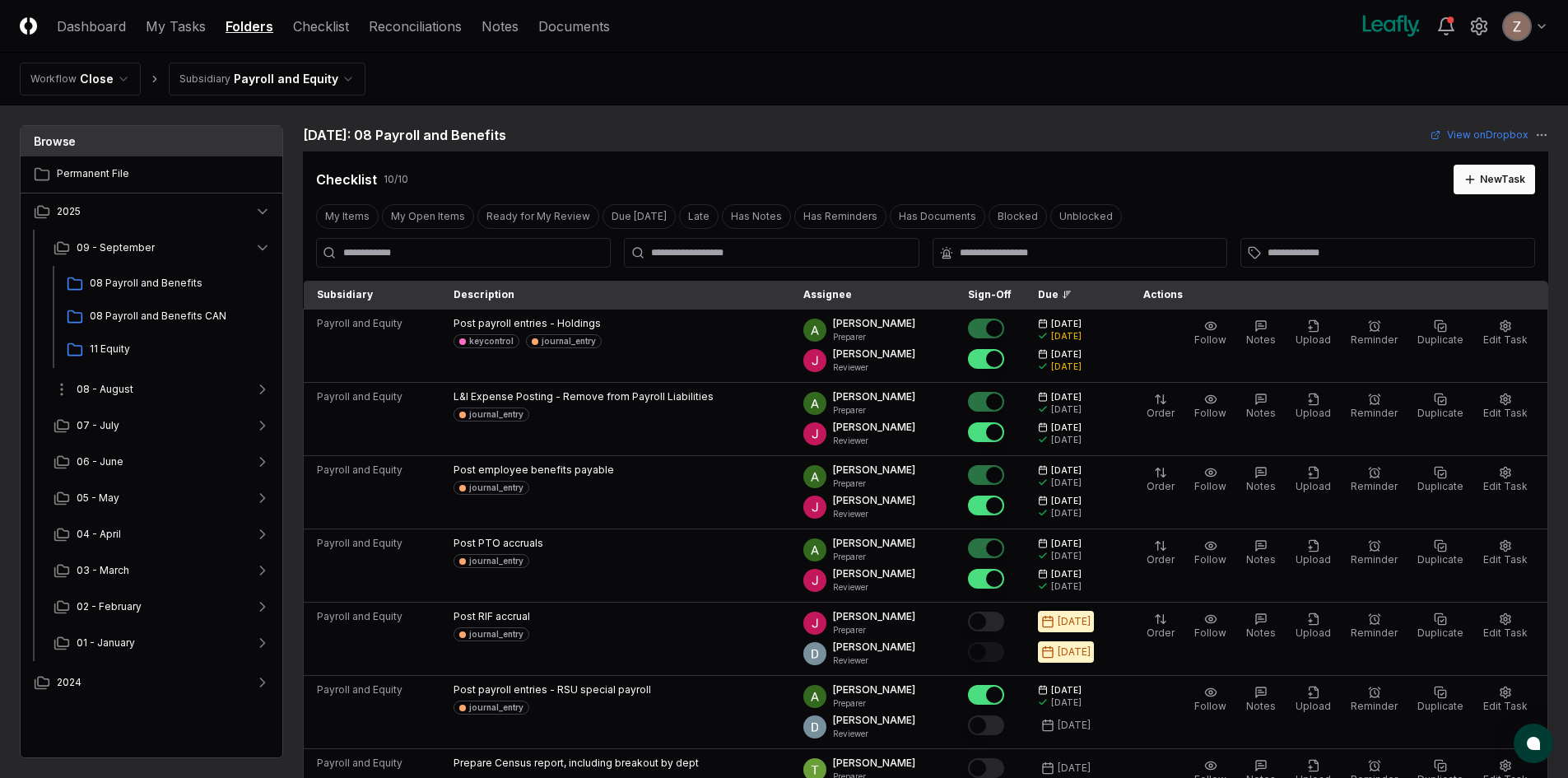
click at [96, 391] on span "08 - August" at bounding box center [105, 390] width 57 height 15
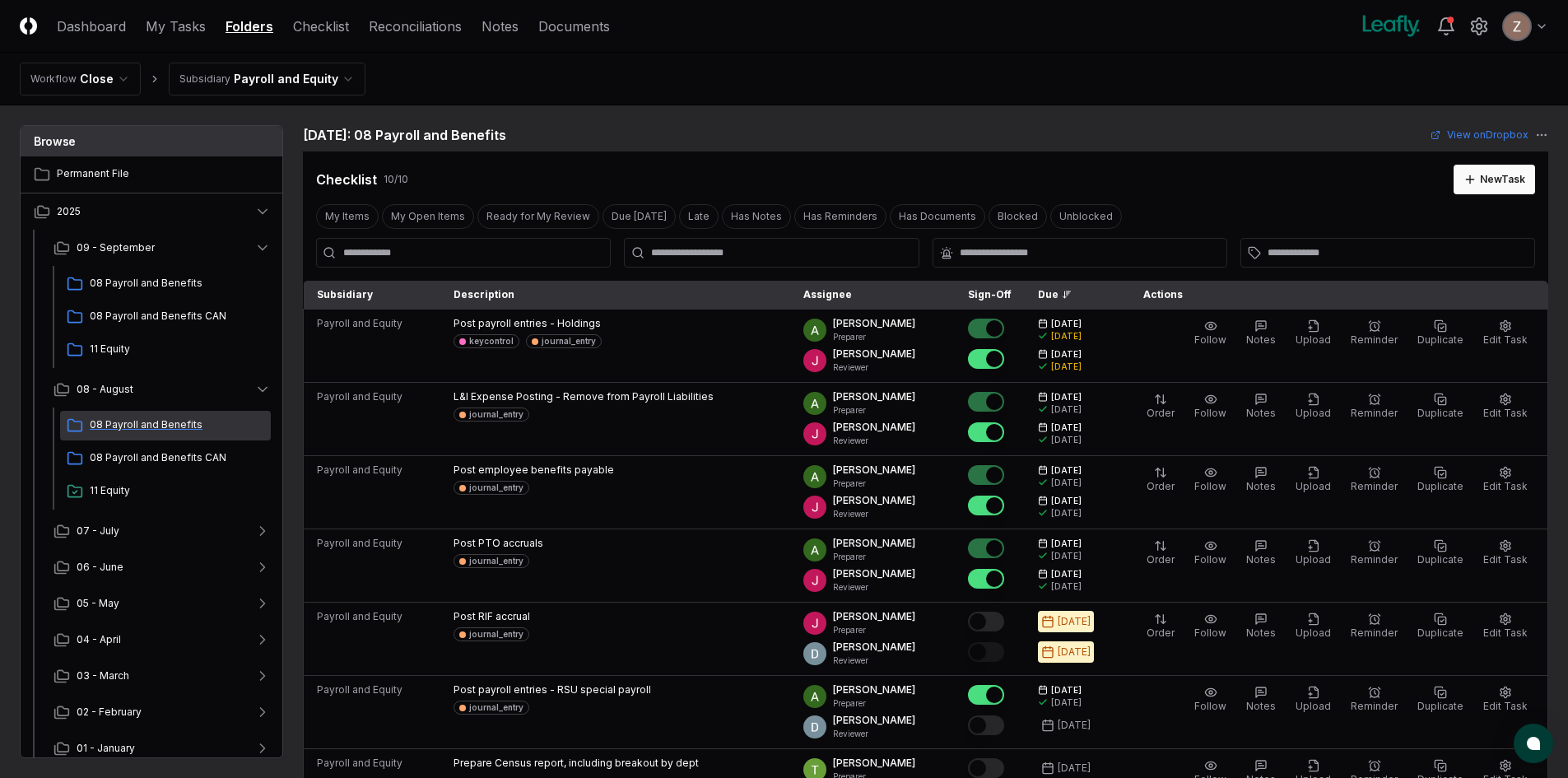
click at [125, 440] on div "08 Payroll and Benefits" at bounding box center [165, 426] width 211 height 30
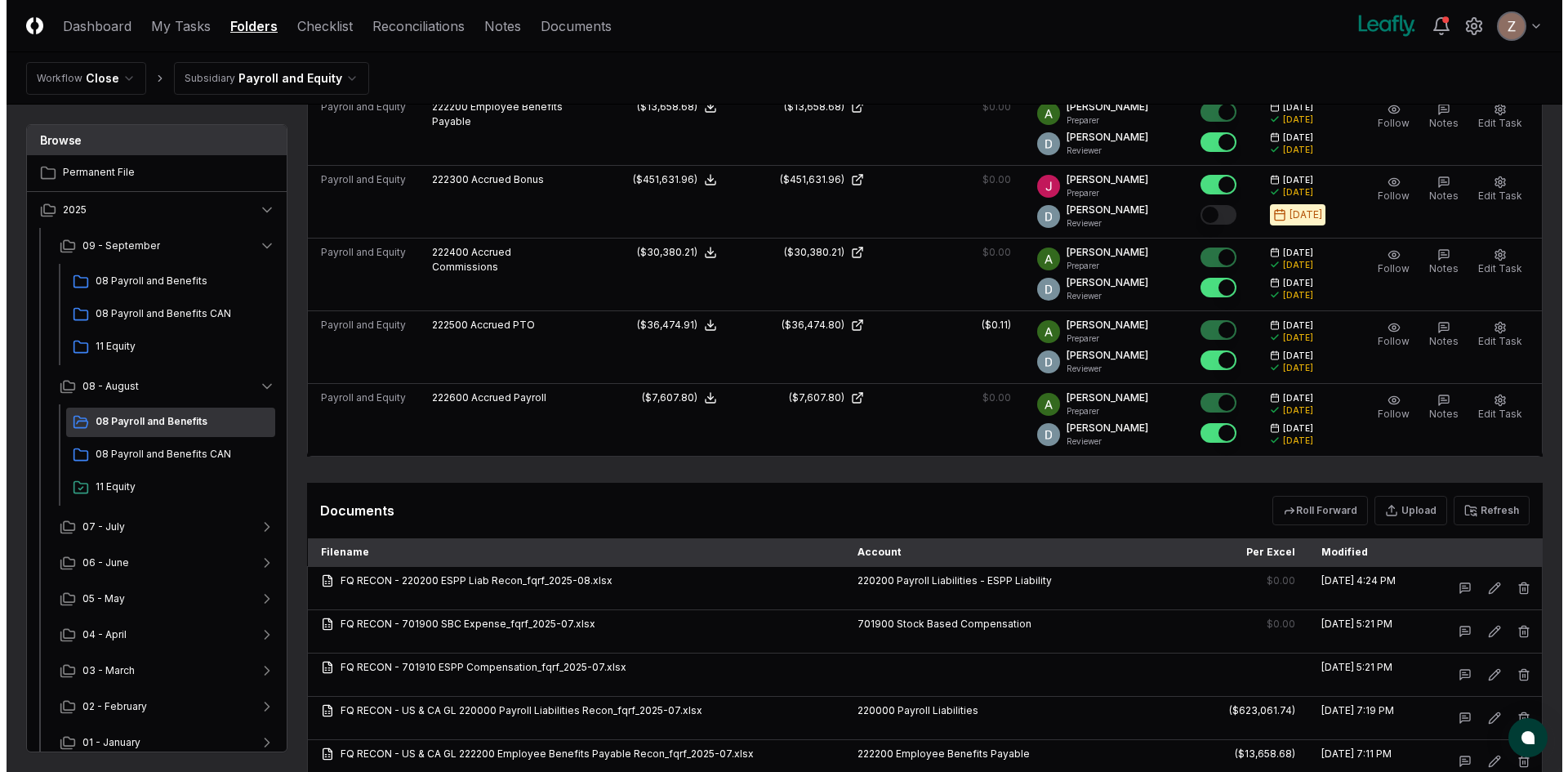
scroll to position [1307, 0]
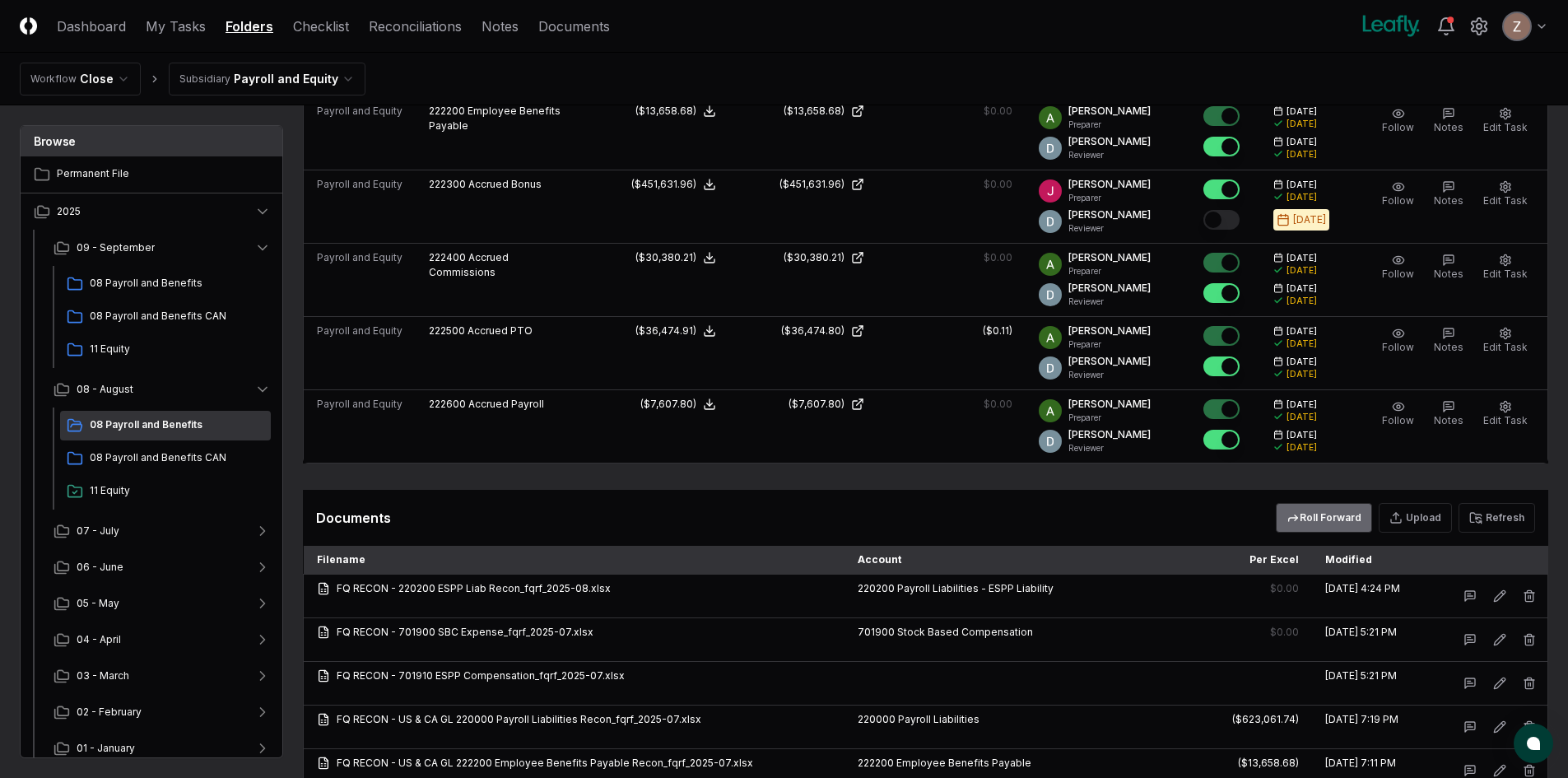
click at [1334, 519] on button "Roll Forward" at bounding box center [1324, 518] width 96 height 30
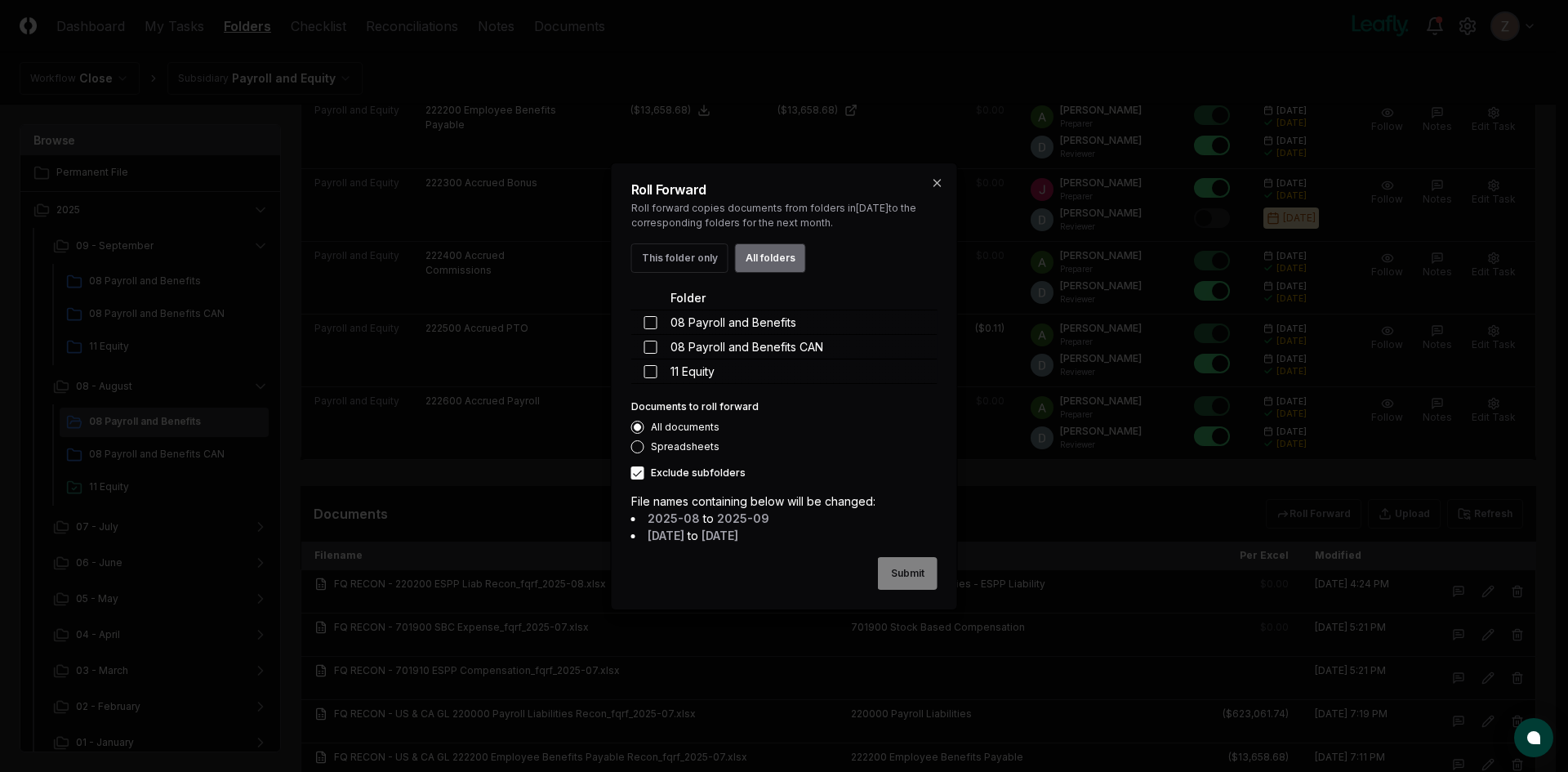
click at [750, 255] on button "All folders" at bounding box center [770, 258] width 71 height 30
click at [903, 571] on button "Submit" at bounding box center [908, 574] width 59 height 33
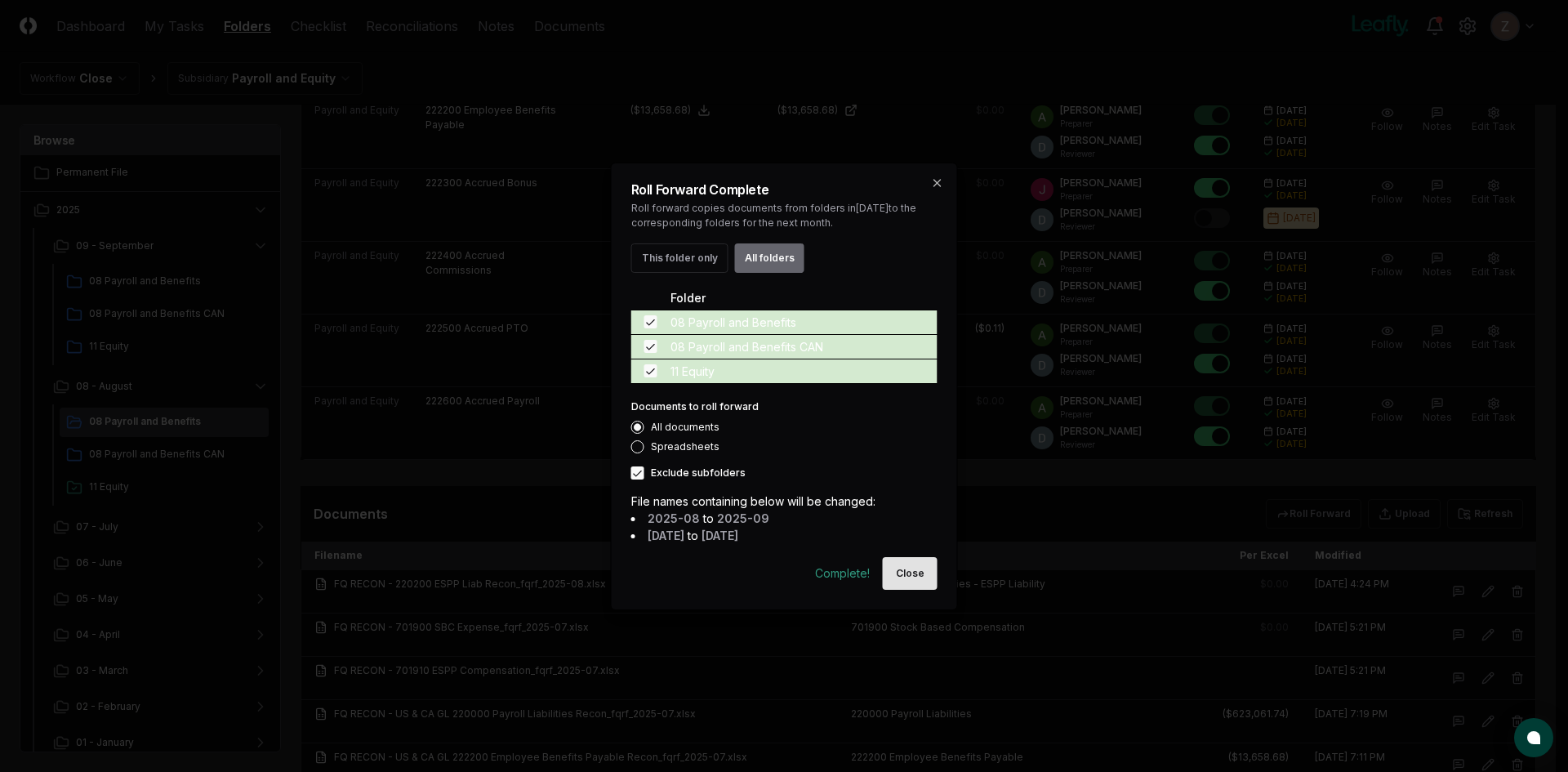
click at [906, 570] on button "Close" at bounding box center [910, 574] width 54 height 33
